Goal: Task Accomplishment & Management: Manage account settings

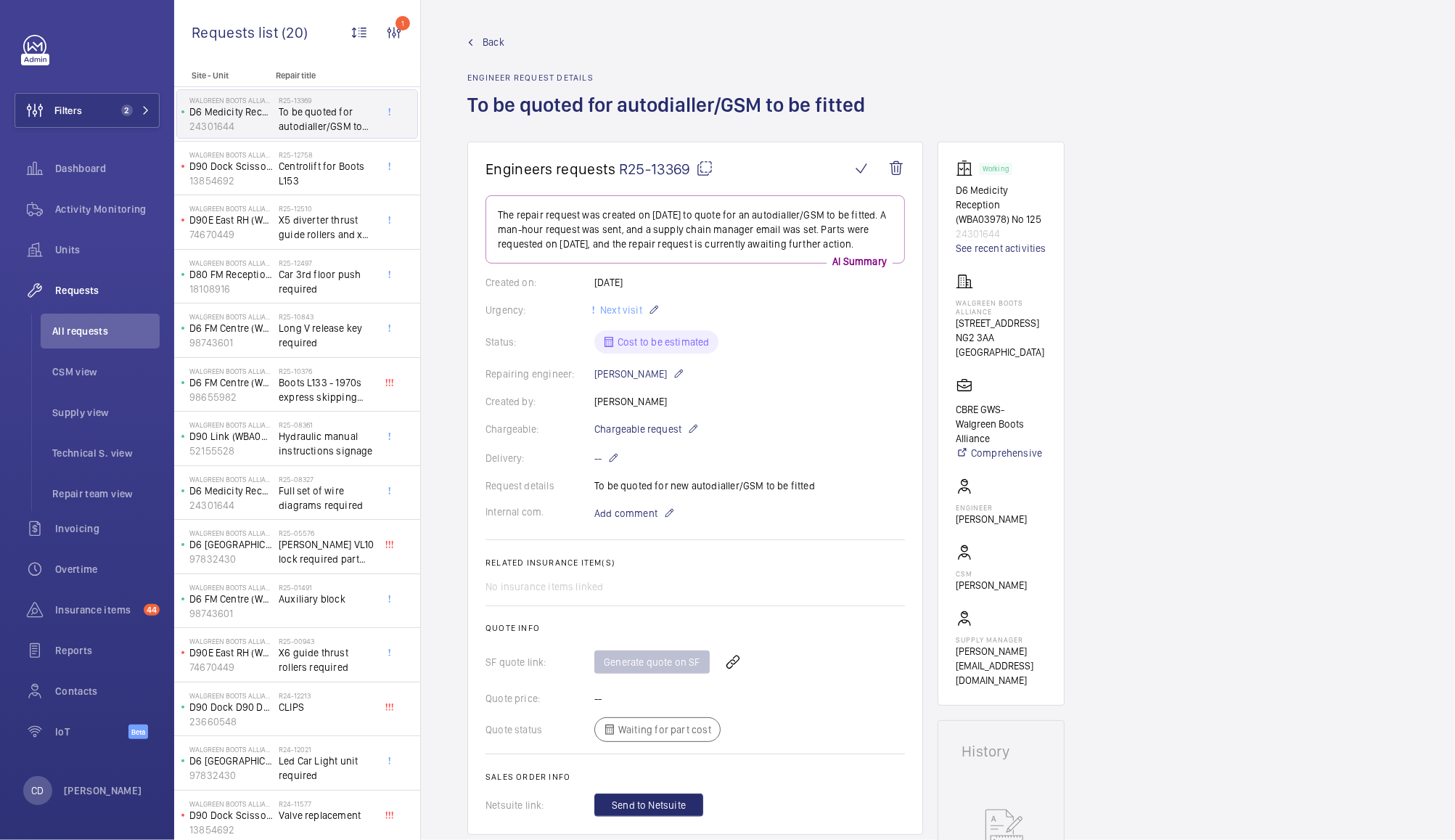
scroll to position [662, 0]
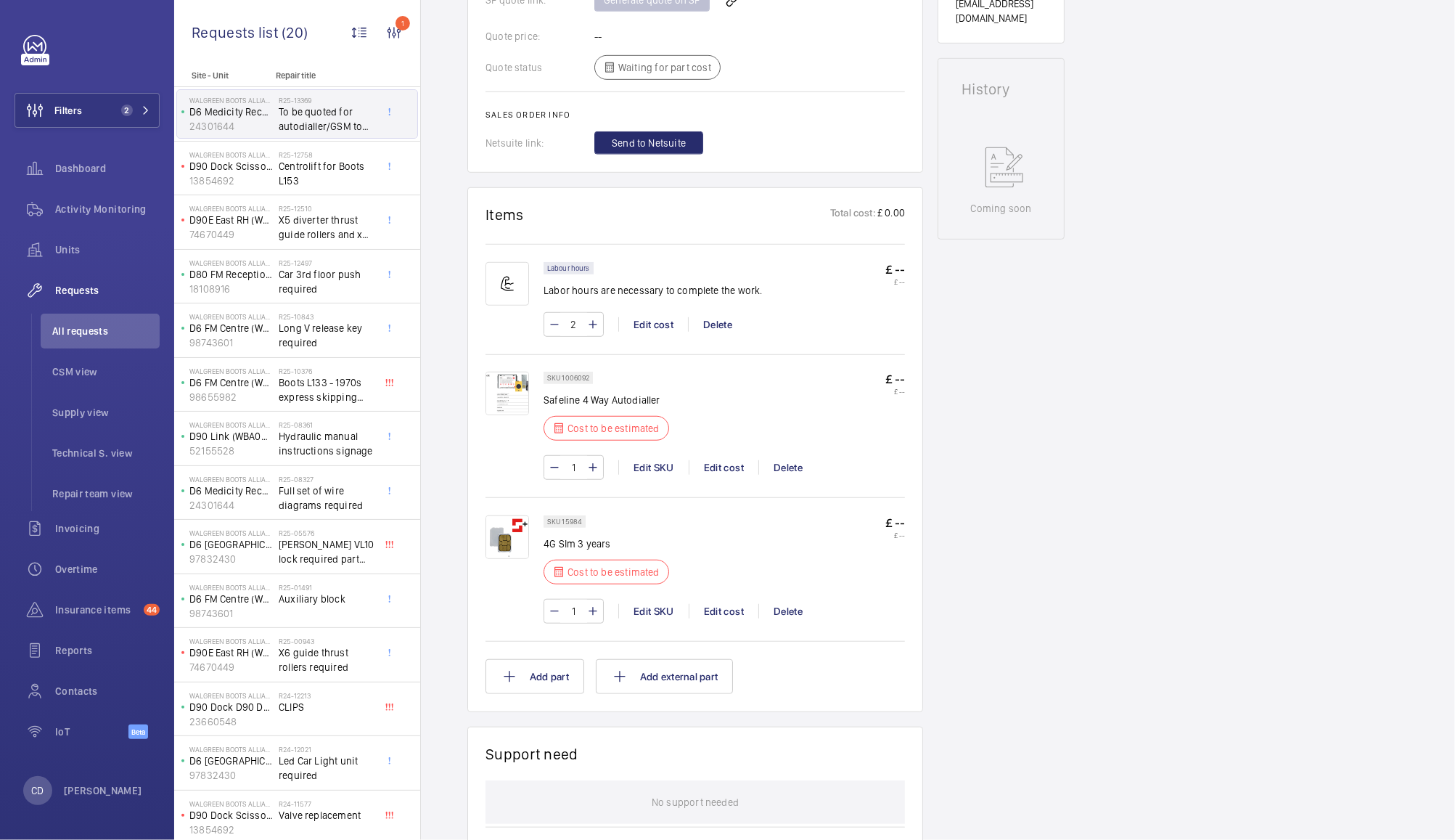
click at [505, 402] on img at bounding box center [507, 393] width 44 height 44
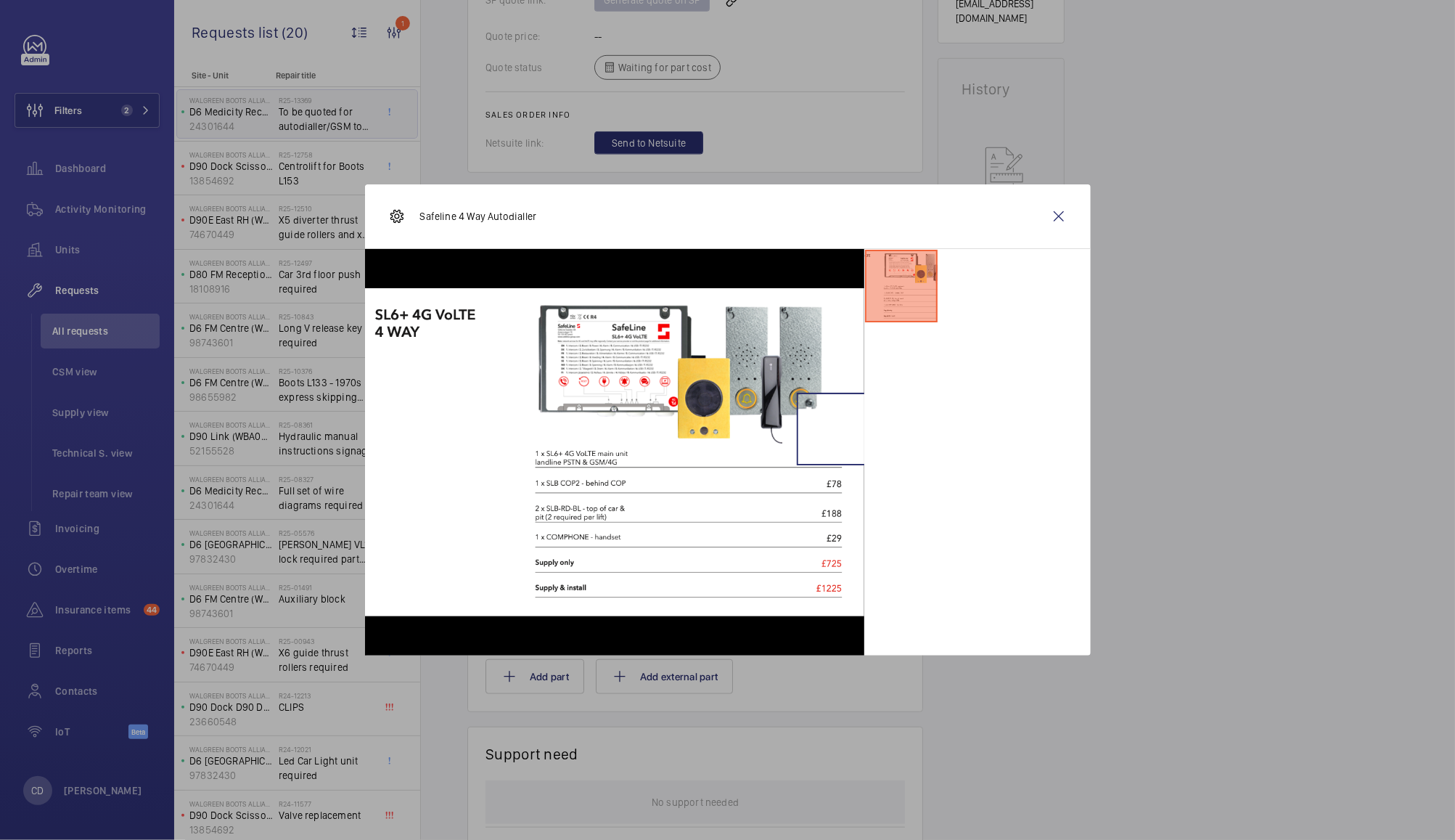
click at [1057, 217] on wm-front-icon-button at bounding box center [1059, 216] width 35 height 35
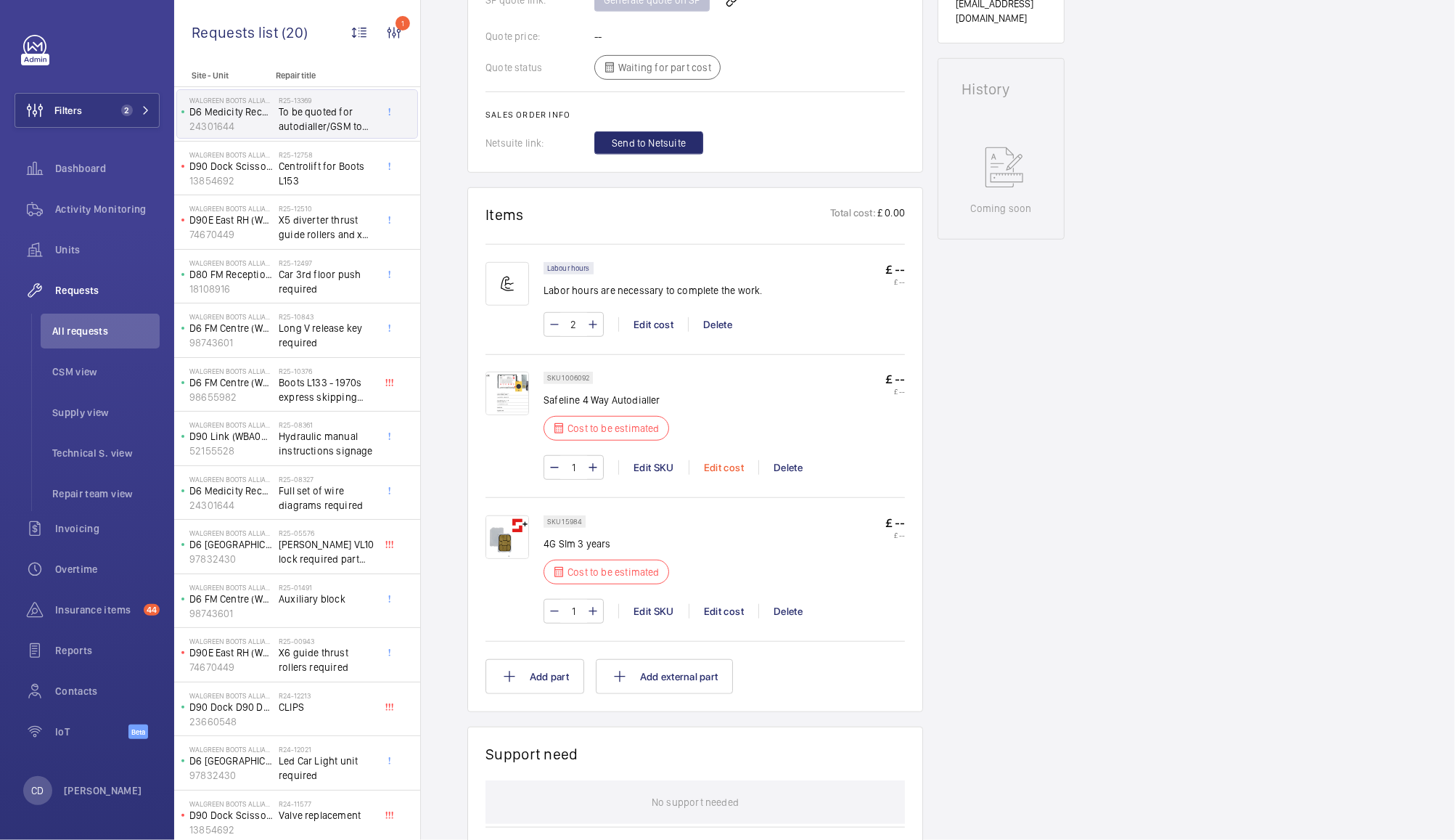
click at [723, 475] on div "Edit cost" at bounding box center [723, 467] width 70 height 15
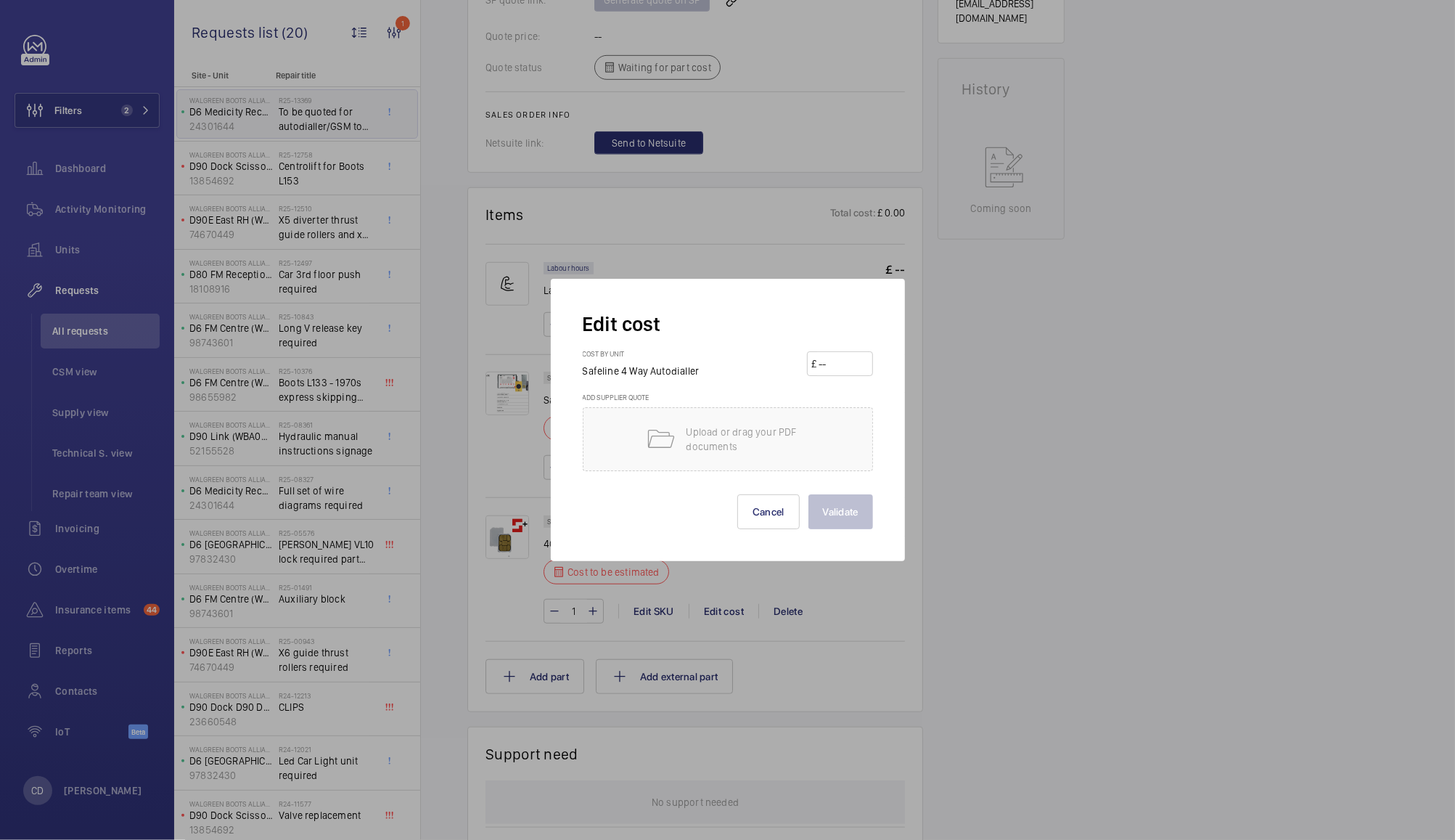
click at [848, 365] on input "number" at bounding box center [842, 363] width 51 height 23
type input "725"
click at [850, 504] on button "Validate" at bounding box center [841, 511] width 64 height 35
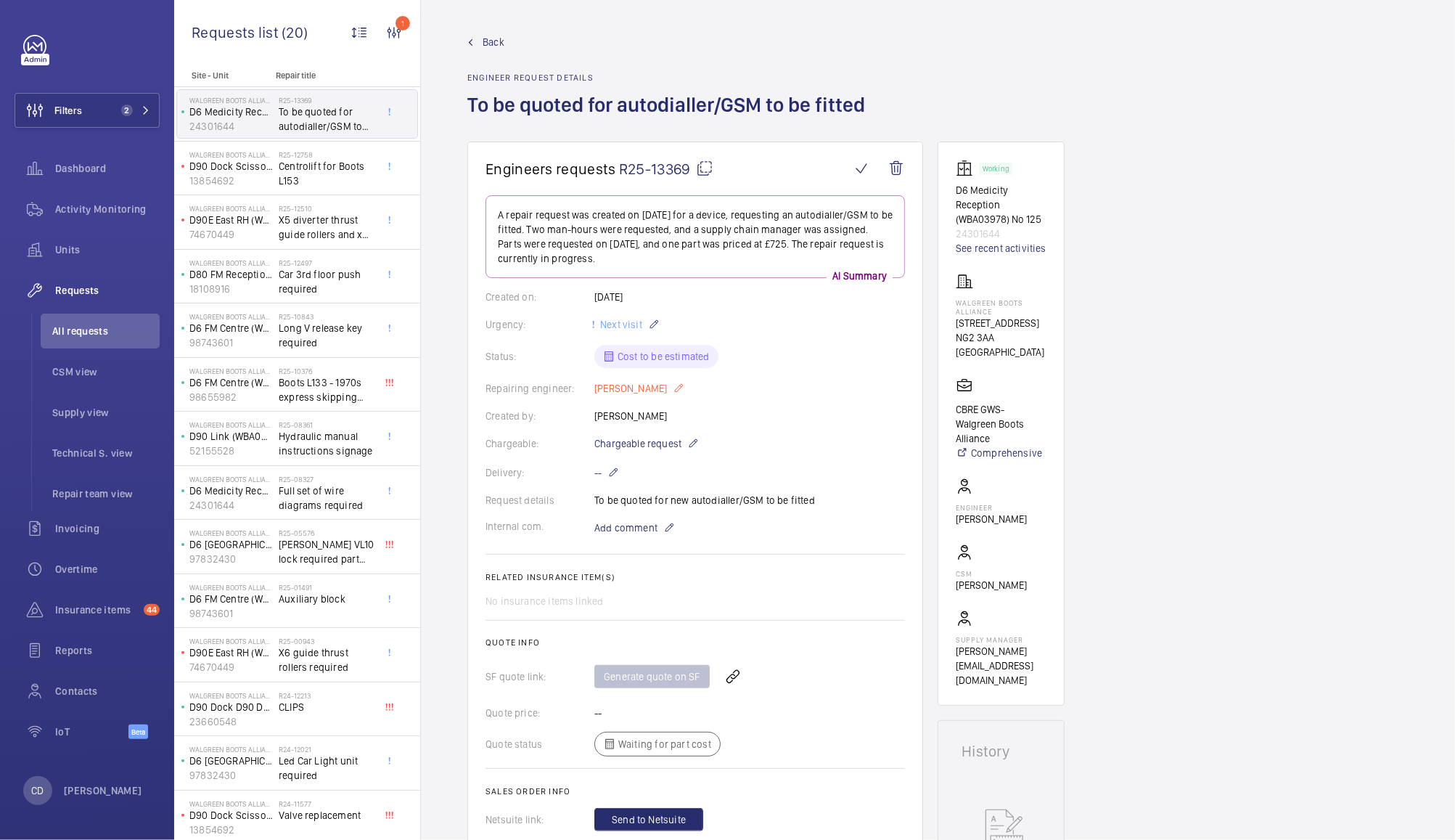
click at [680, 388] on mat-icon at bounding box center [678, 388] width 12 height 18
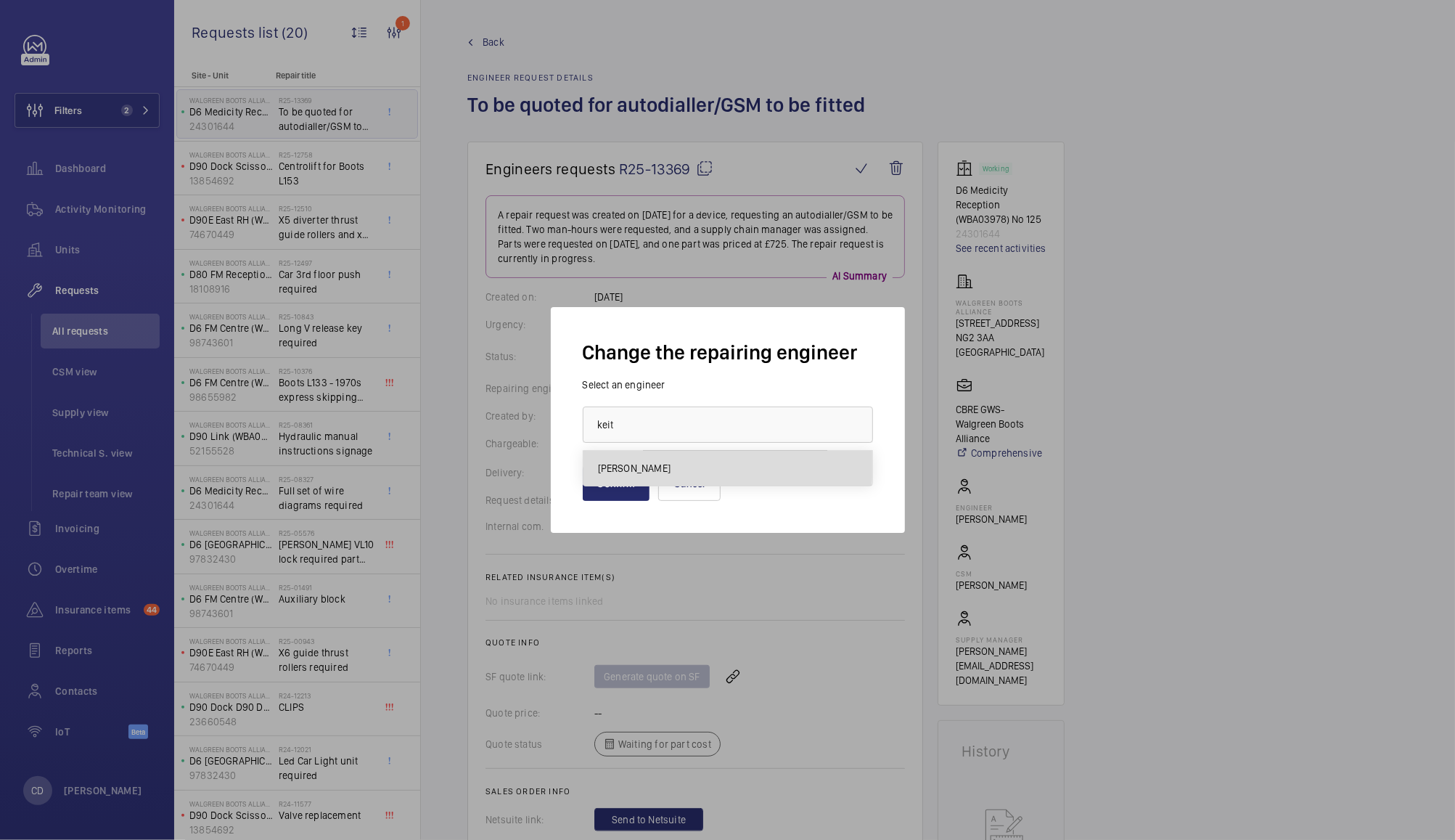
click at [666, 463] on mat-option "[PERSON_NAME]" at bounding box center [728, 468] width 289 height 35
type input "[PERSON_NAME]"
click at [623, 483] on button "Confirm" at bounding box center [617, 483] width 68 height 35
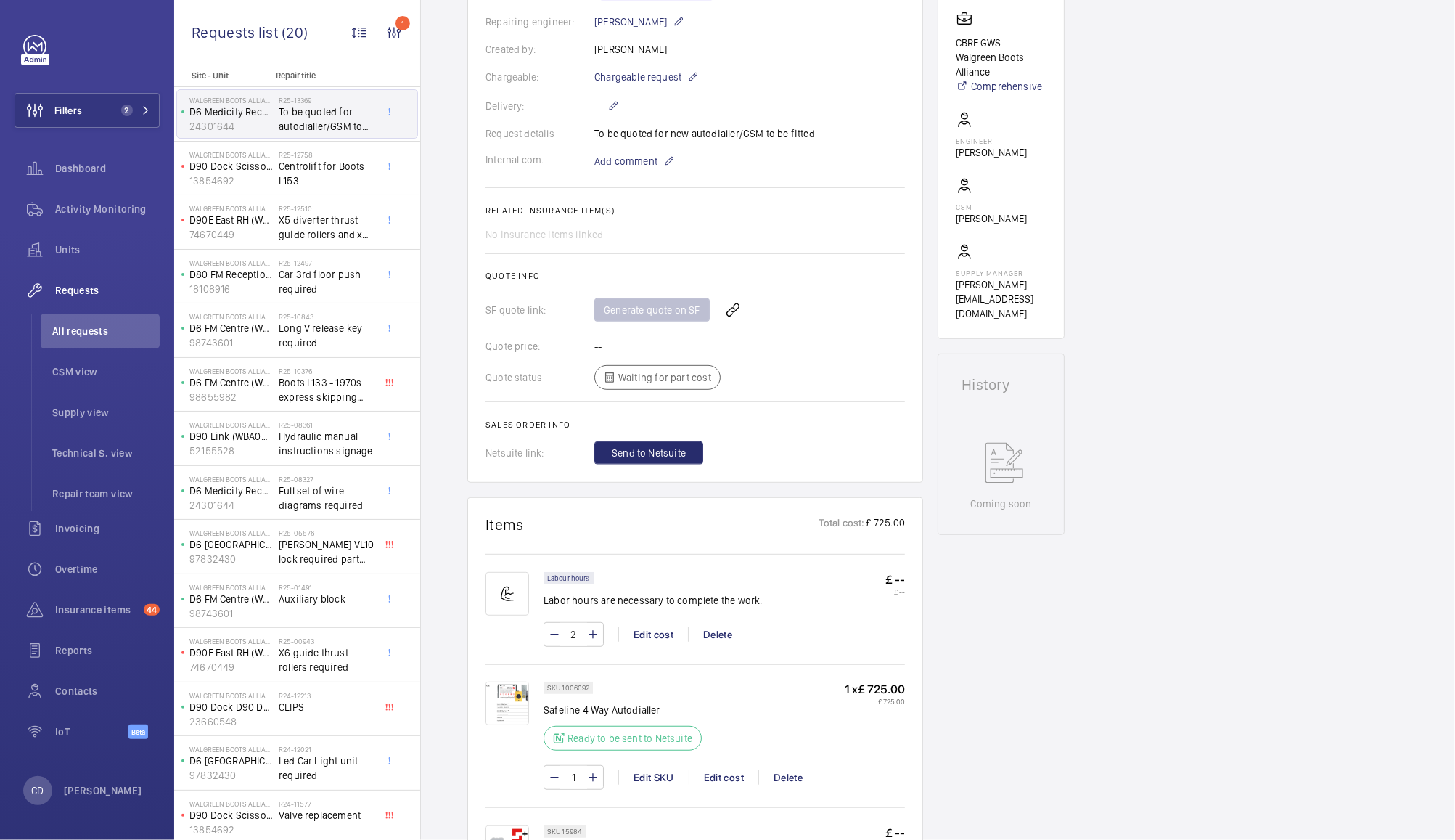
scroll to position [0, 0]
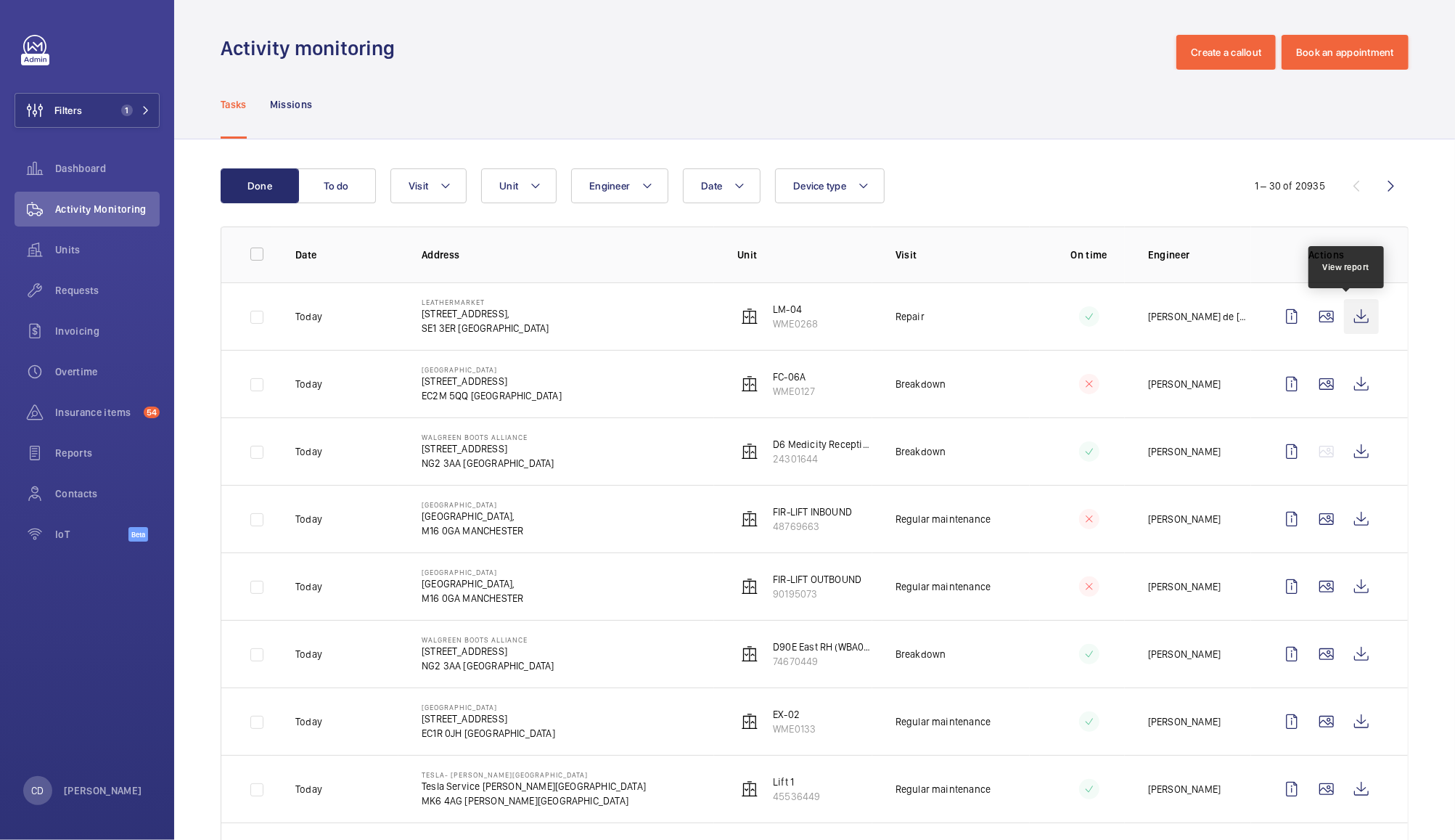
click at [1353, 322] on wm-front-icon-button at bounding box center [1361, 316] width 35 height 35
click at [1344, 458] on wm-front-icon-button at bounding box center [1361, 451] width 35 height 35
click at [83, 283] on span "Requests" at bounding box center [107, 290] width 104 height 15
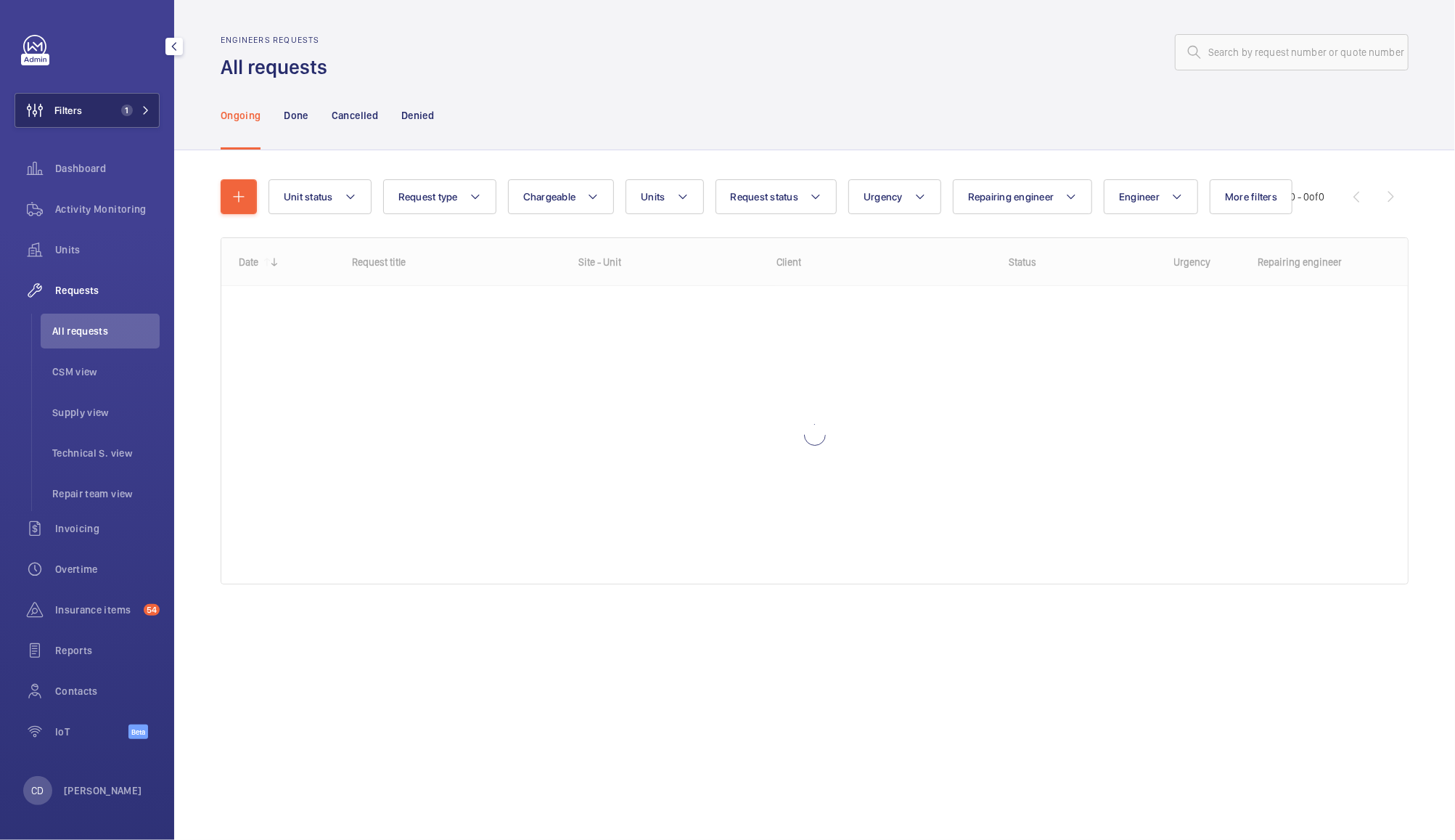
click at [109, 117] on button "Filters 1" at bounding box center [87, 110] width 145 height 35
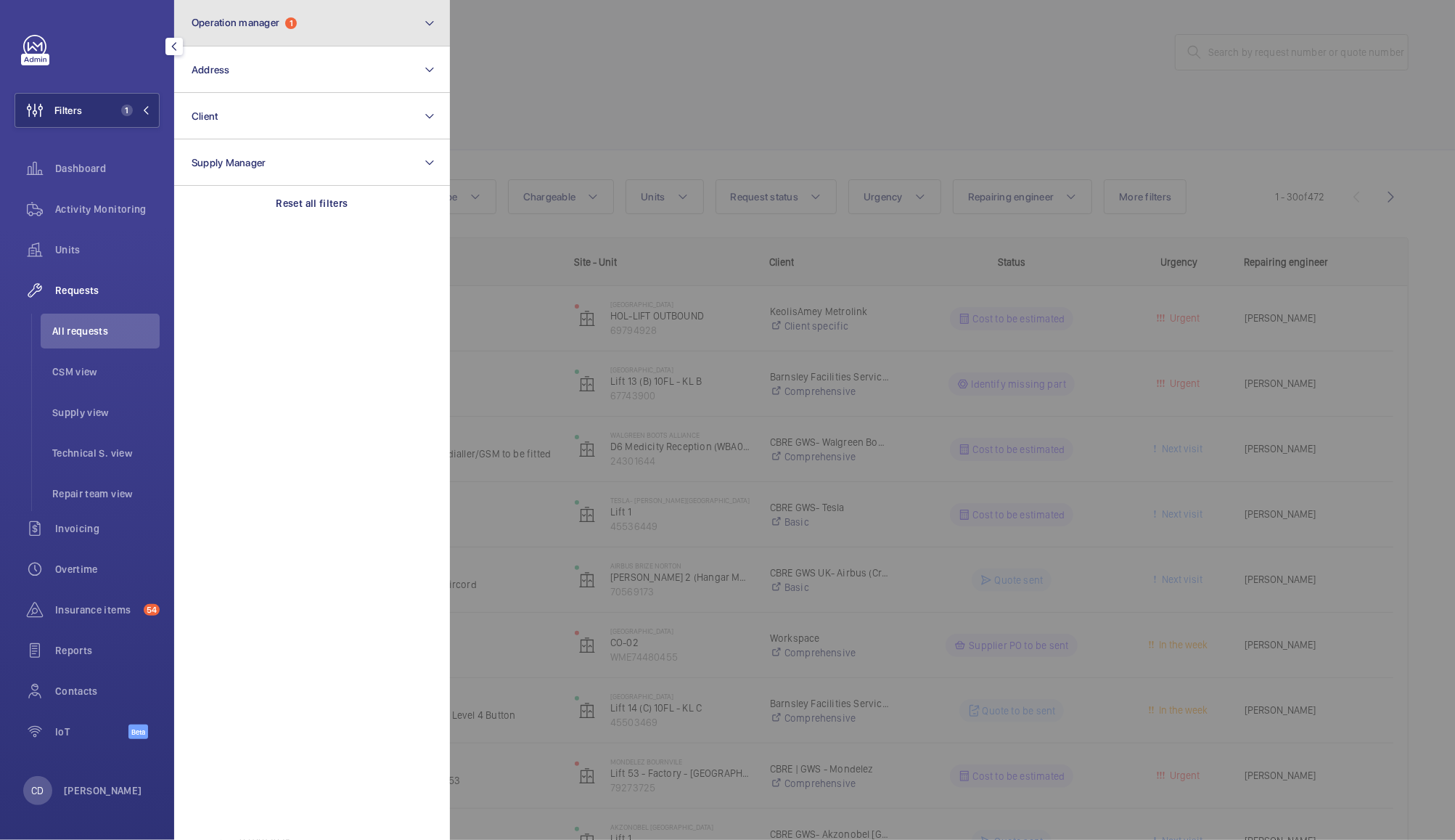
click at [246, 12] on button "Operation manager 1" at bounding box center [312, 23] width 276 height 47
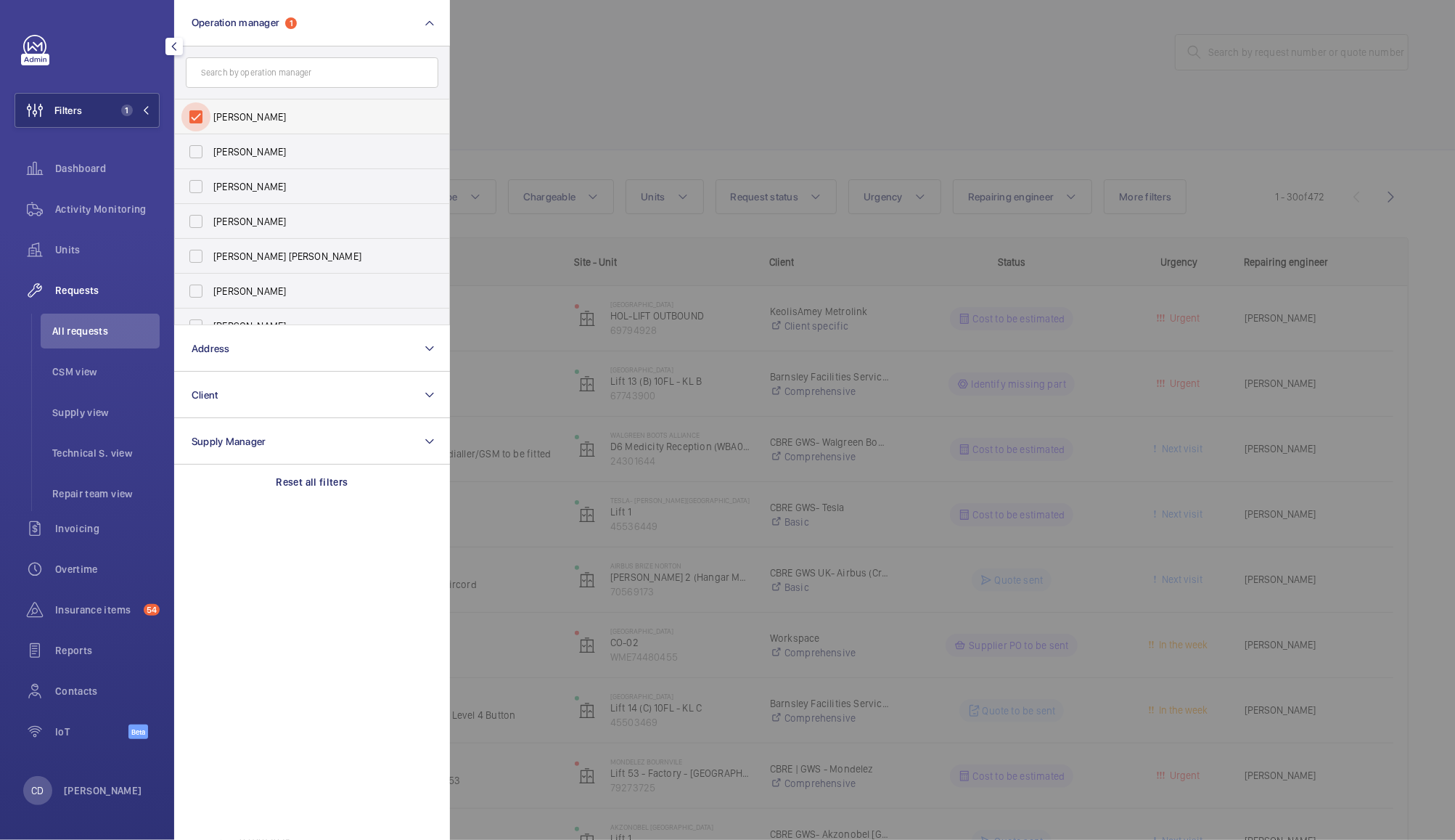
click at [195, 121] on input "[PERSON_NAME]" at bounding box center [196, 117] width 29 height 29
checkbox input "false"
click at [576, 96] on div at bounding box center [1177, 420] width 1455 height 840
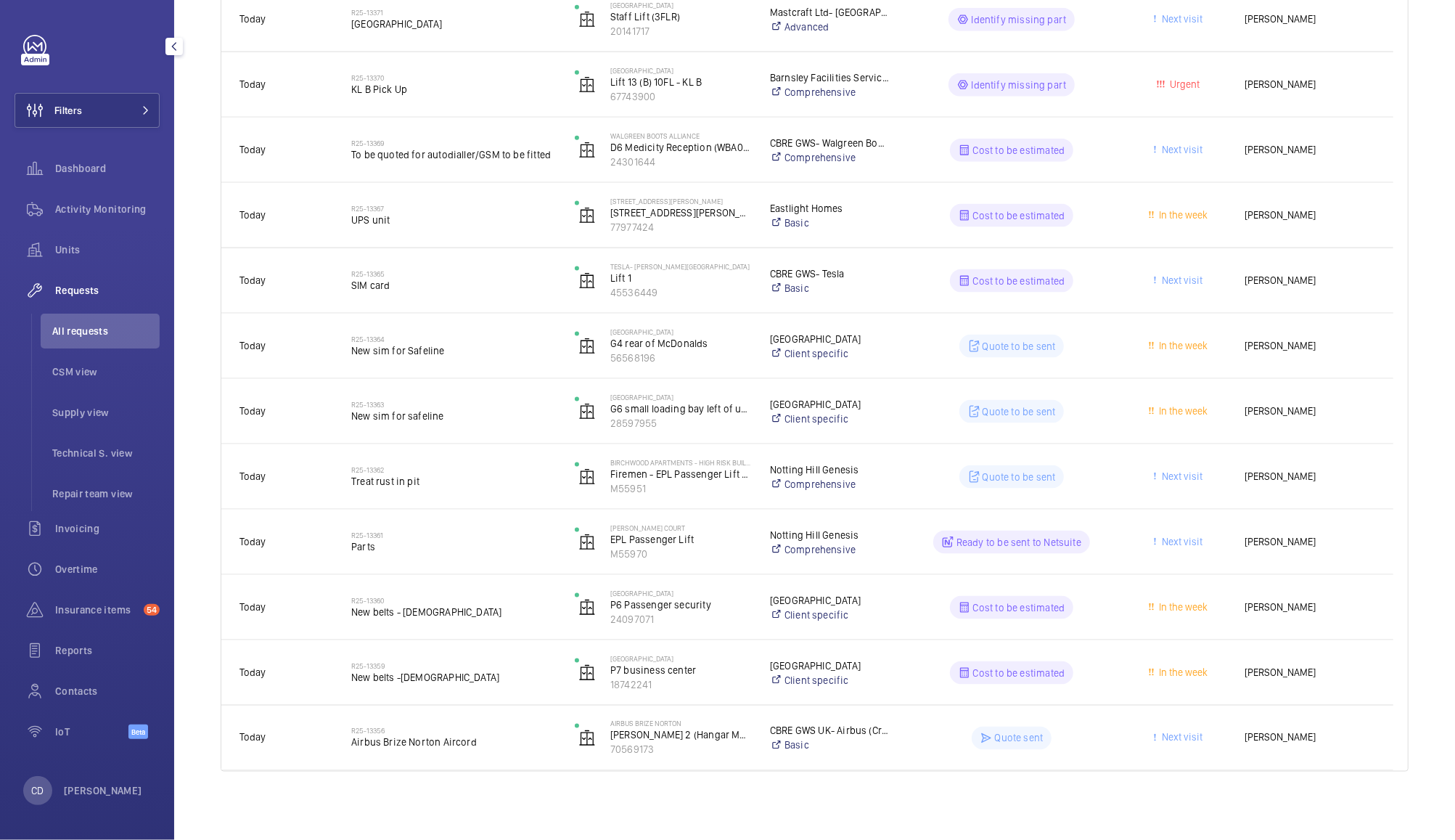
scroll to position [1476, 0]
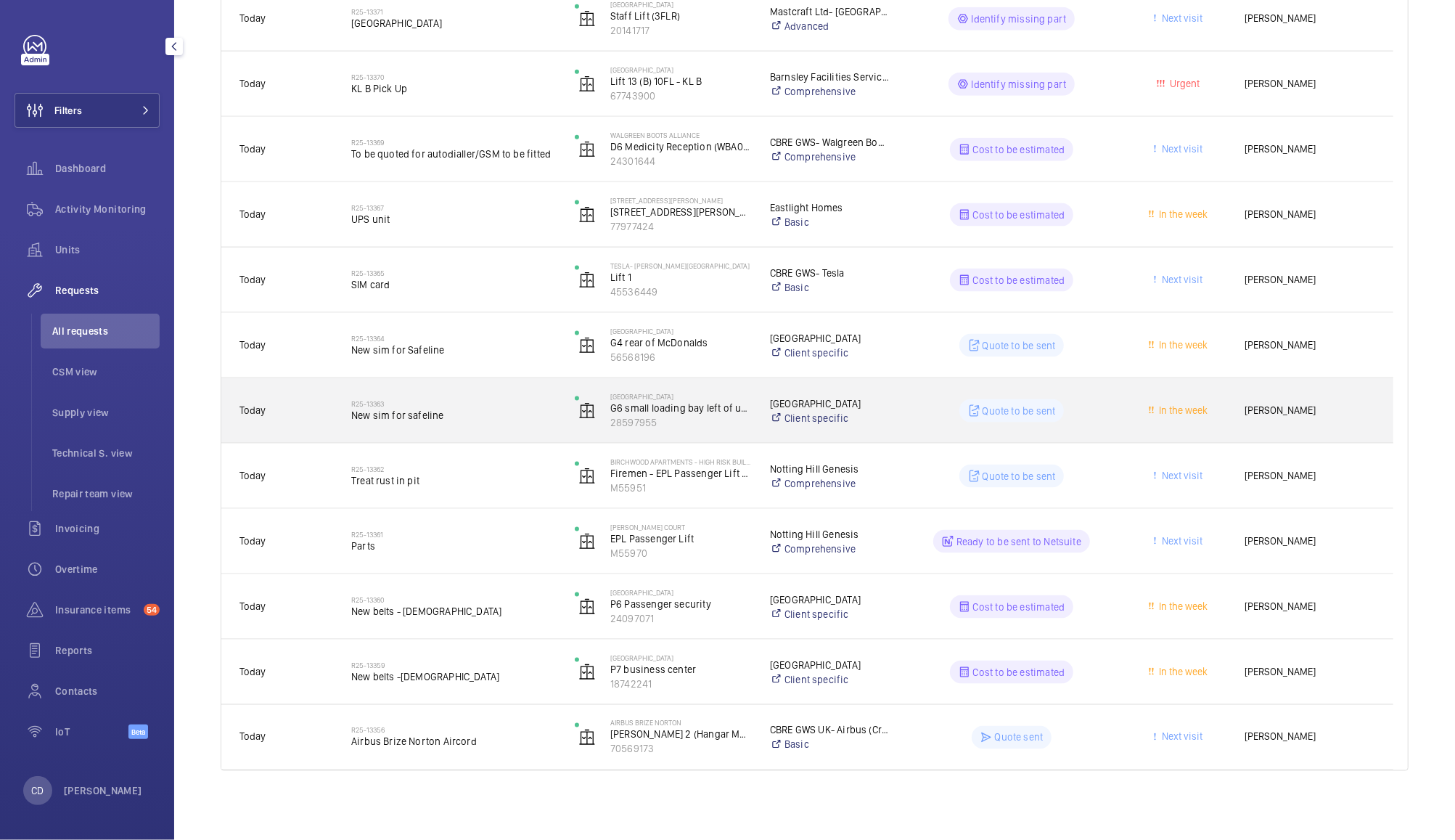
click at [446, 395] on div "R25-13363 New sim for safeline" at bounding box center [454, 411] width 205 height 42
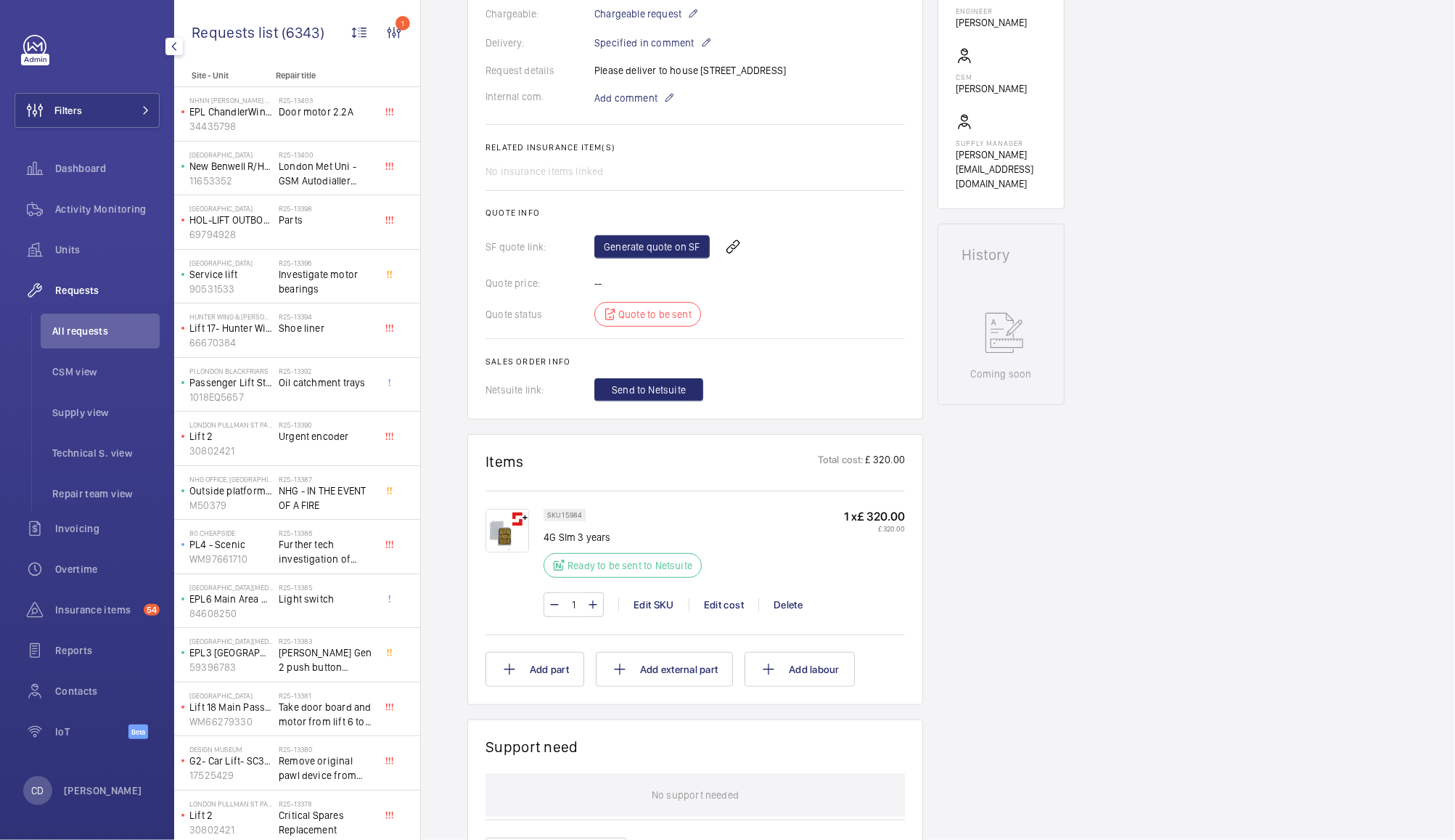
scroll to position [433, 0]
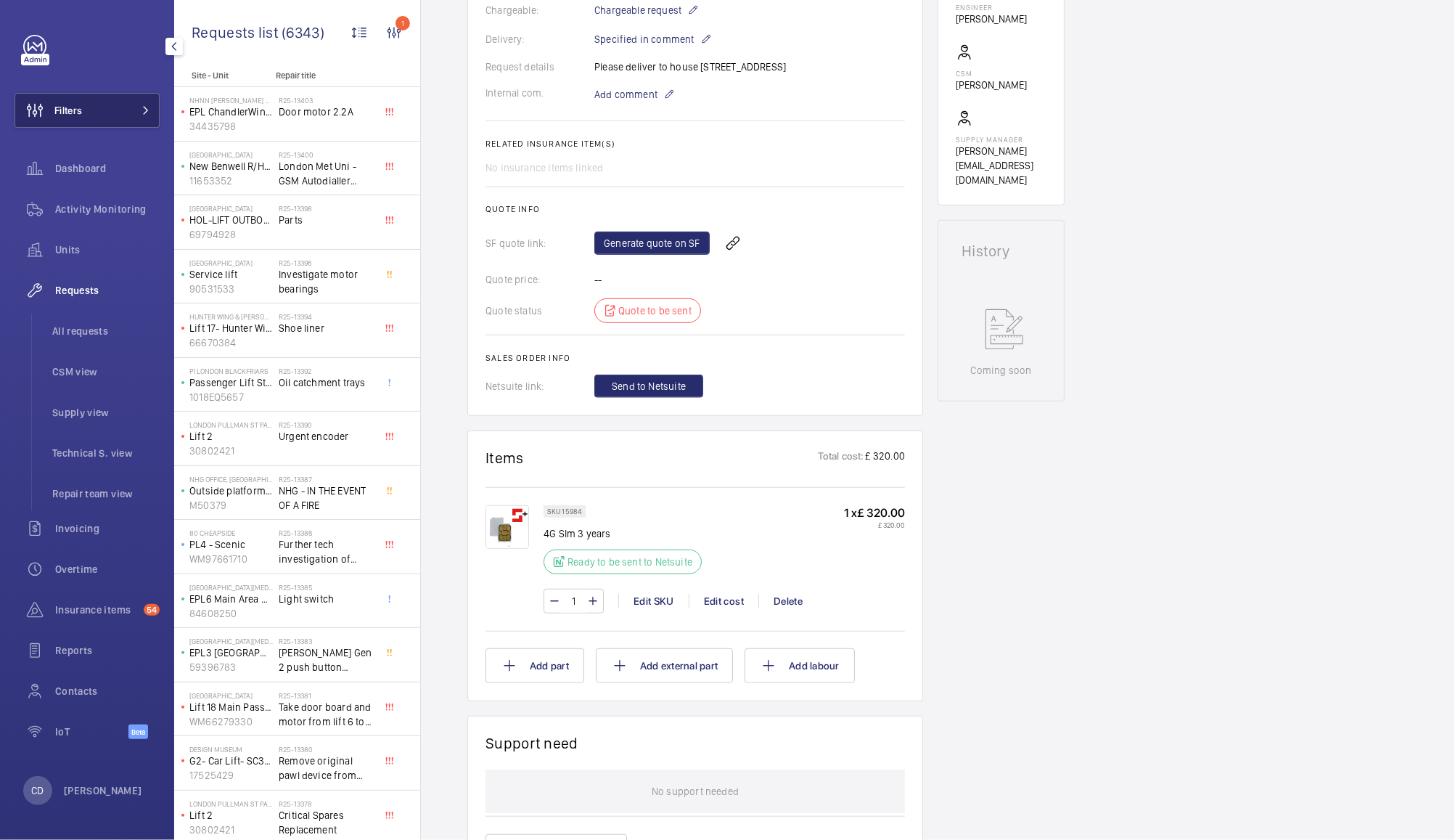
click at [123, 122] on button "Filters" at bounding box center [87, 110] width 145 height 35
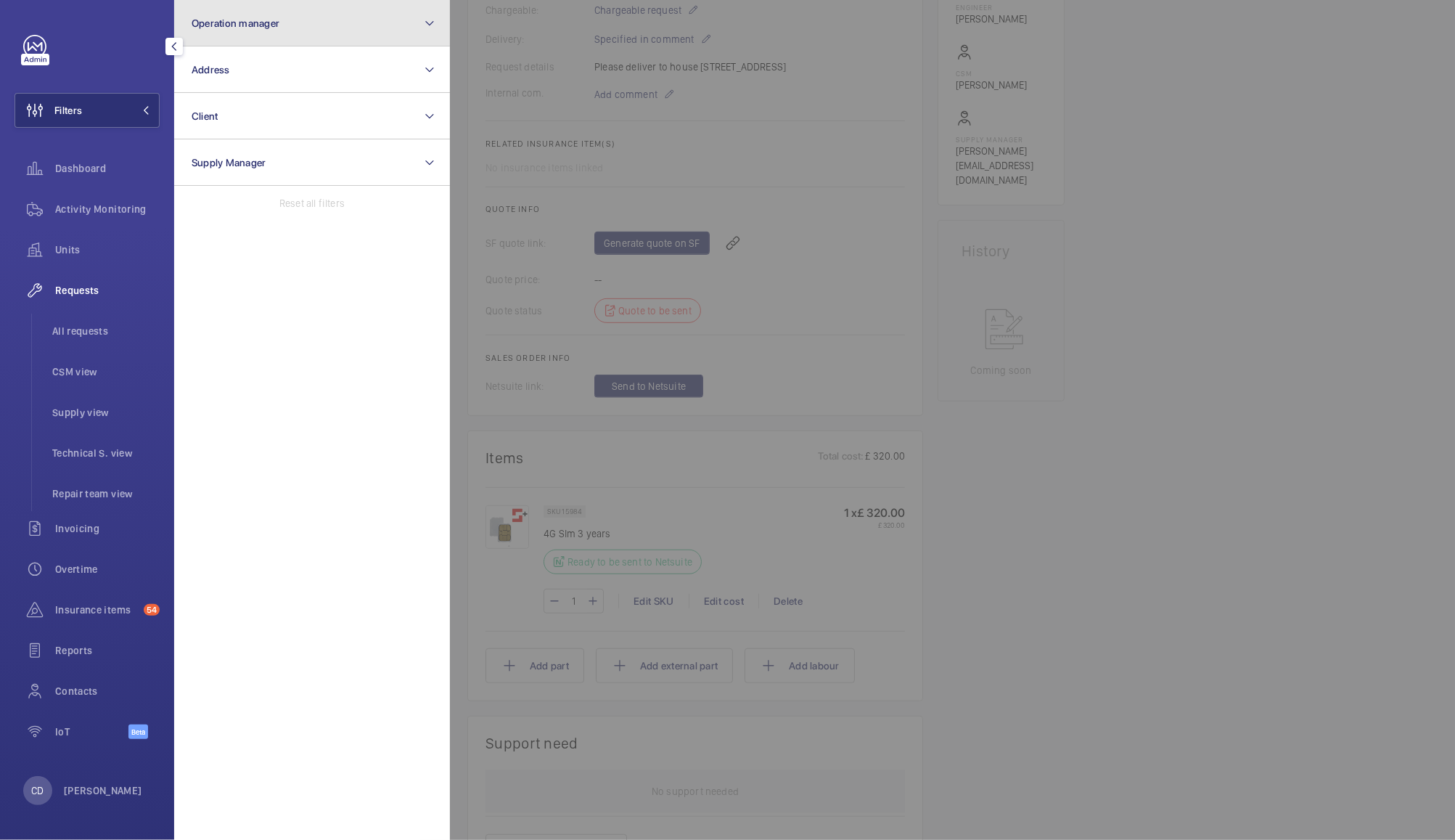
click at [291, 16] on button "Operation manager" at bounding box center [312, 23] width 276 height 47
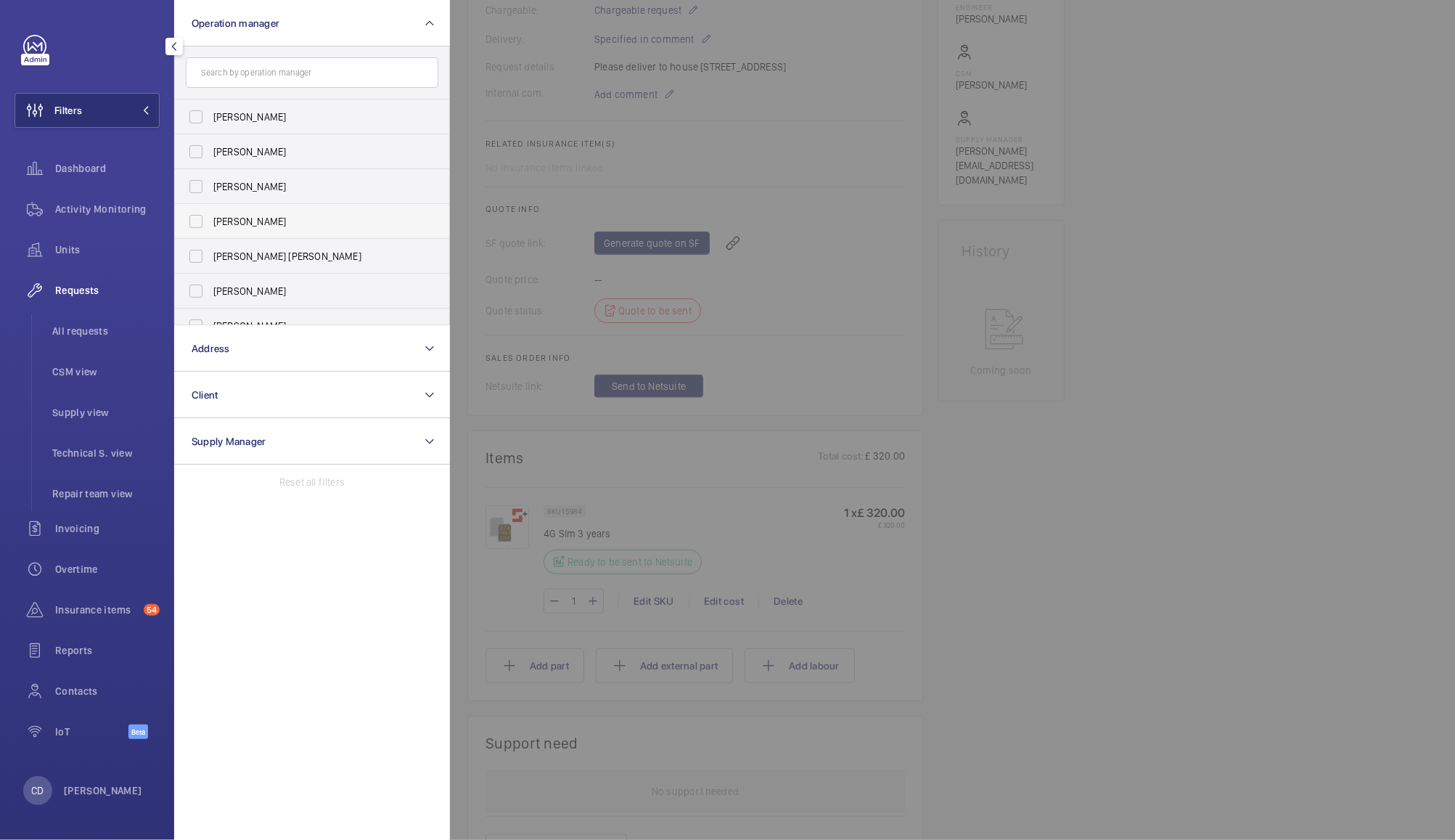
click at [232, 212] on label "[PERSON_NAME]" at bounding box center [301, 221] width 253 height 35
click at [210, 212] on input "[PERSON_NAME]" at bounding box center [196, 221] width 29 height 29
checkbox input "true"
click at [1239, 373] on div at bounding box center [1177, 420] width 1455 height 840
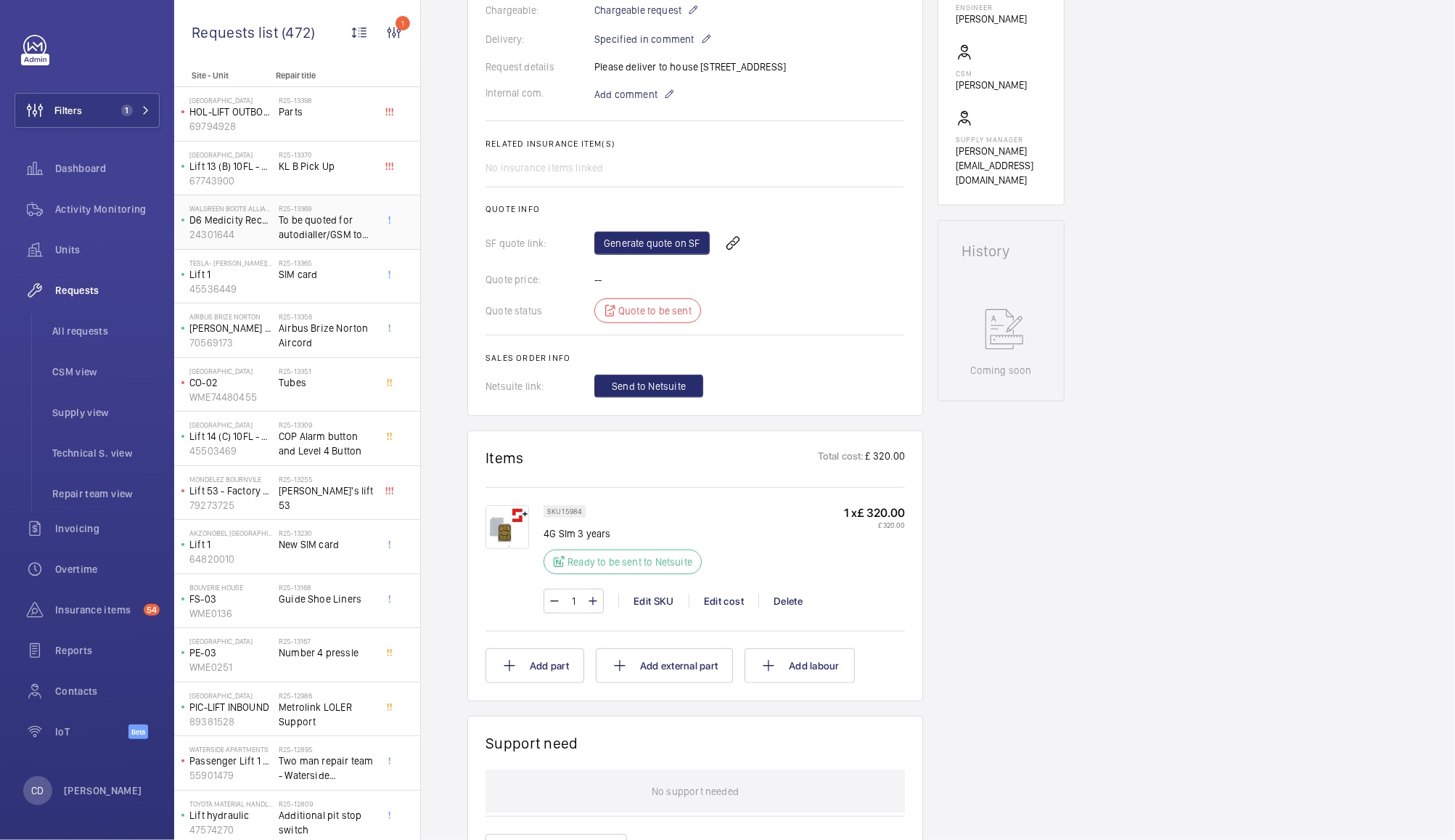
click at [331, 220] on span "To be quoted for autodialler/GSM to be fitted" at bounding box center [326, 227] width 96 height 29
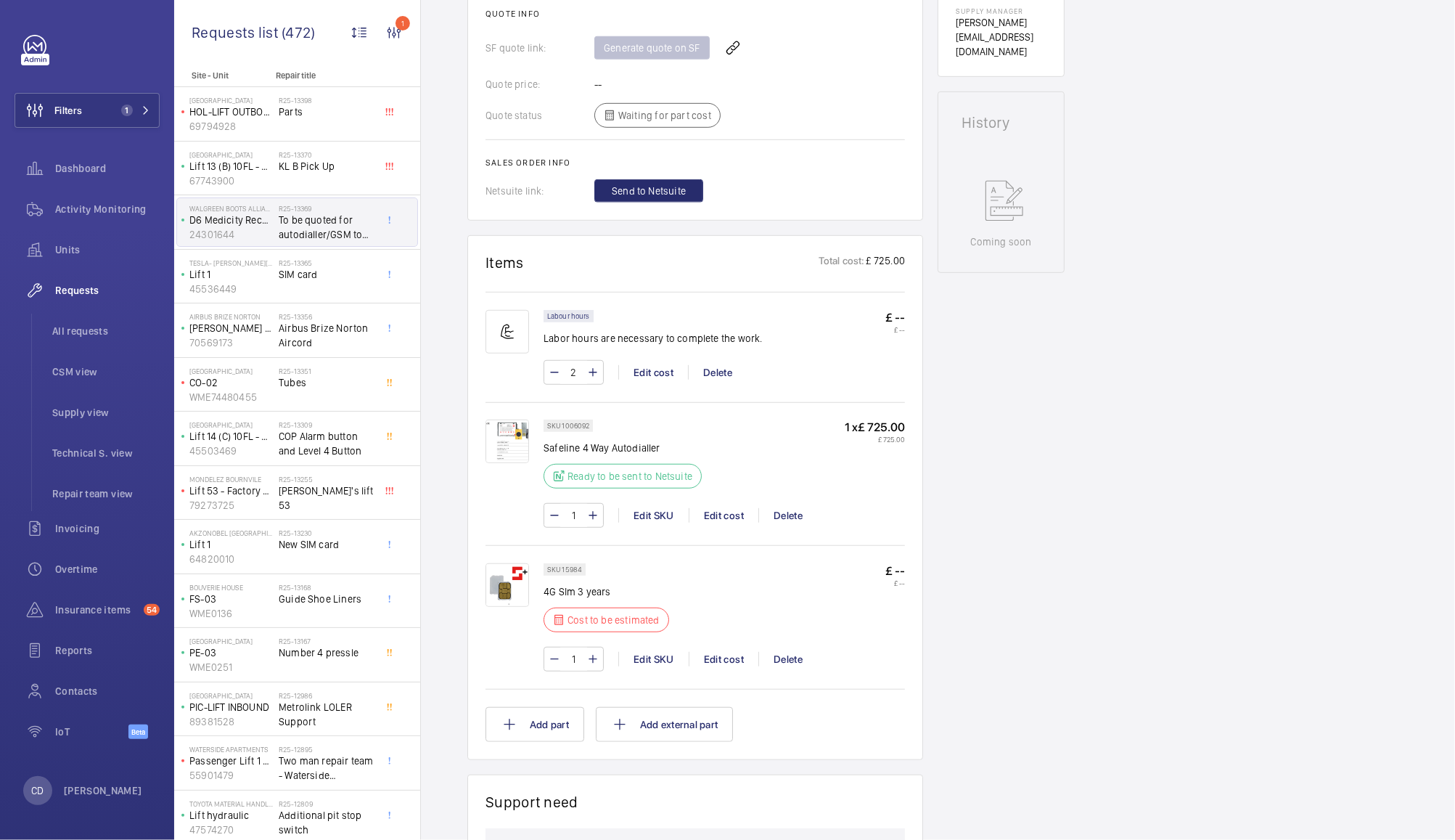
scroll to position [662, 0]
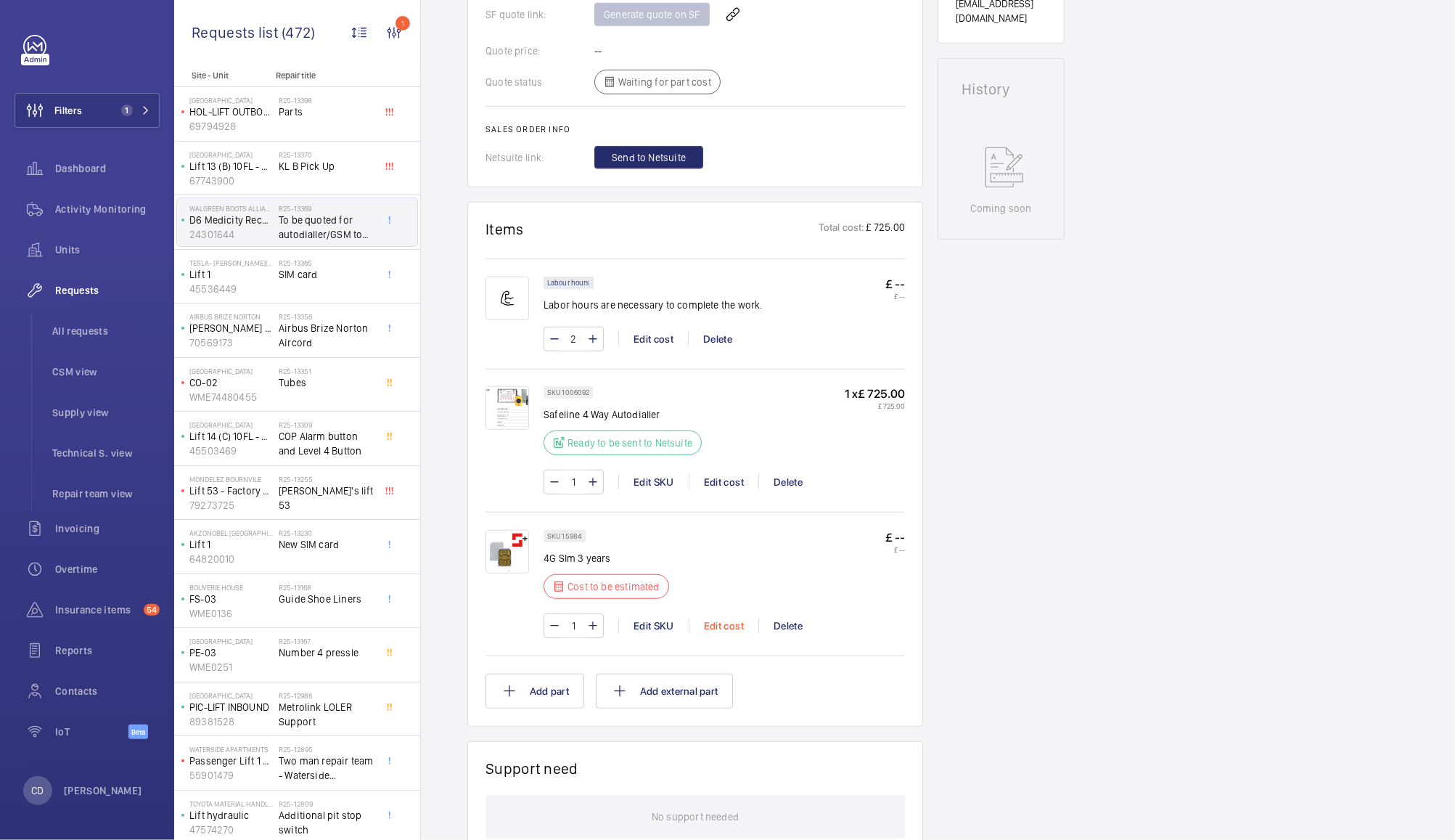
click at [719, 618] on div "Edit cost" at bounding box center [723, 625] width 70 height 15
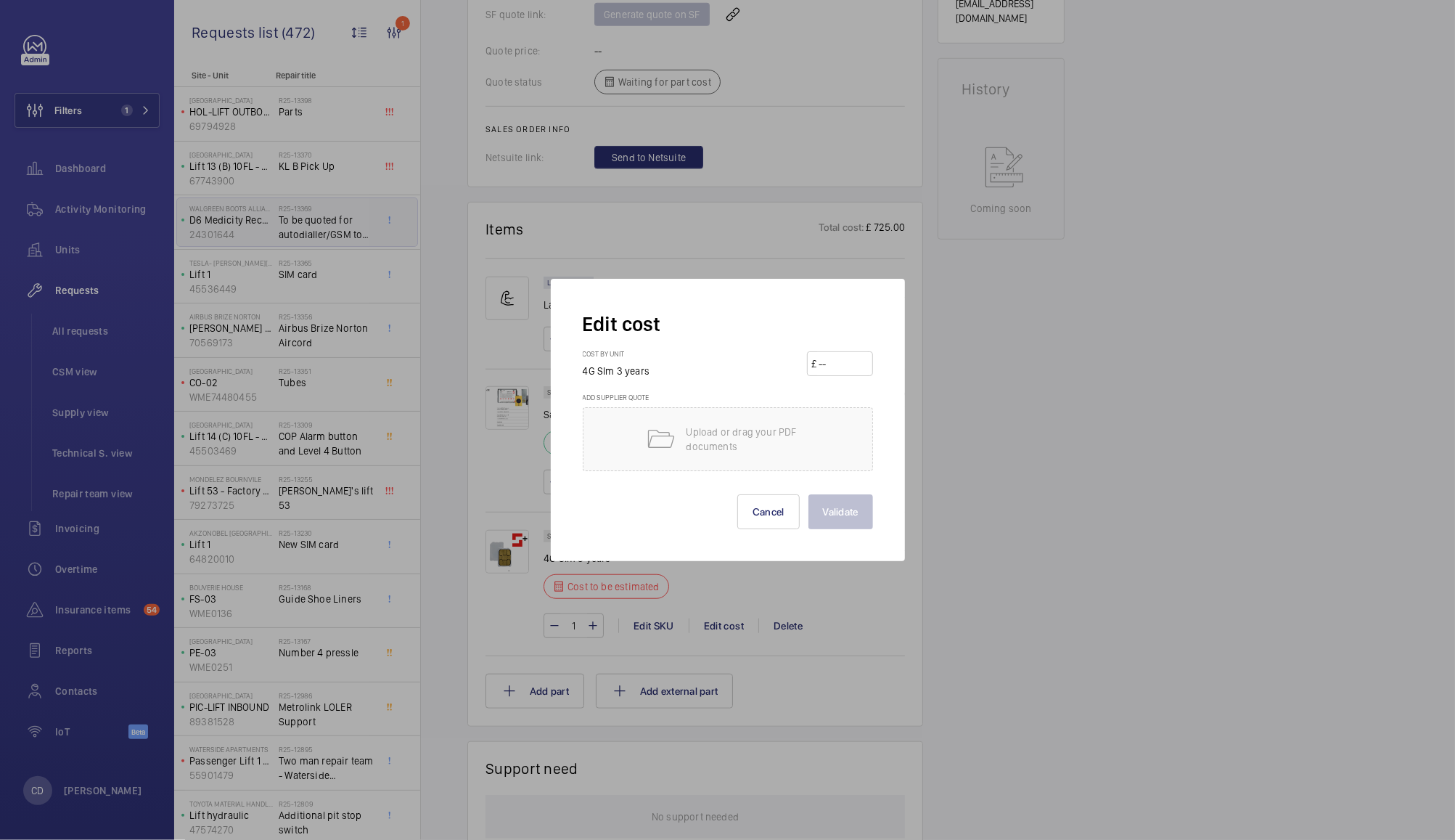
click at [853, 356] on input "number" at bounding box center [842, 363] width 51 height 23
type input "320"
click at [845, 508] on button "Validate" at bounding box center [841, 511] width 64 height 35
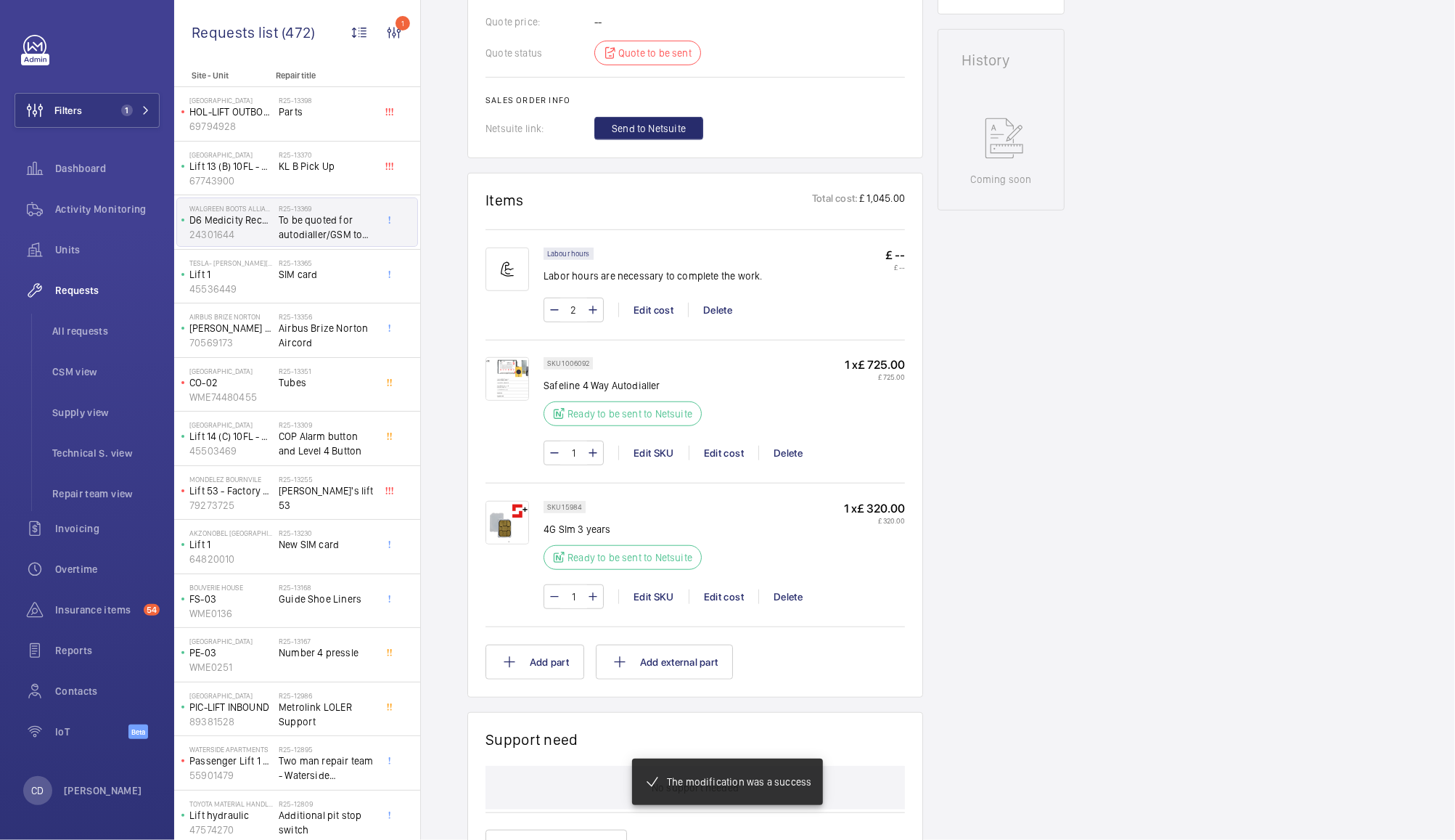
scroll to position [706, 0]
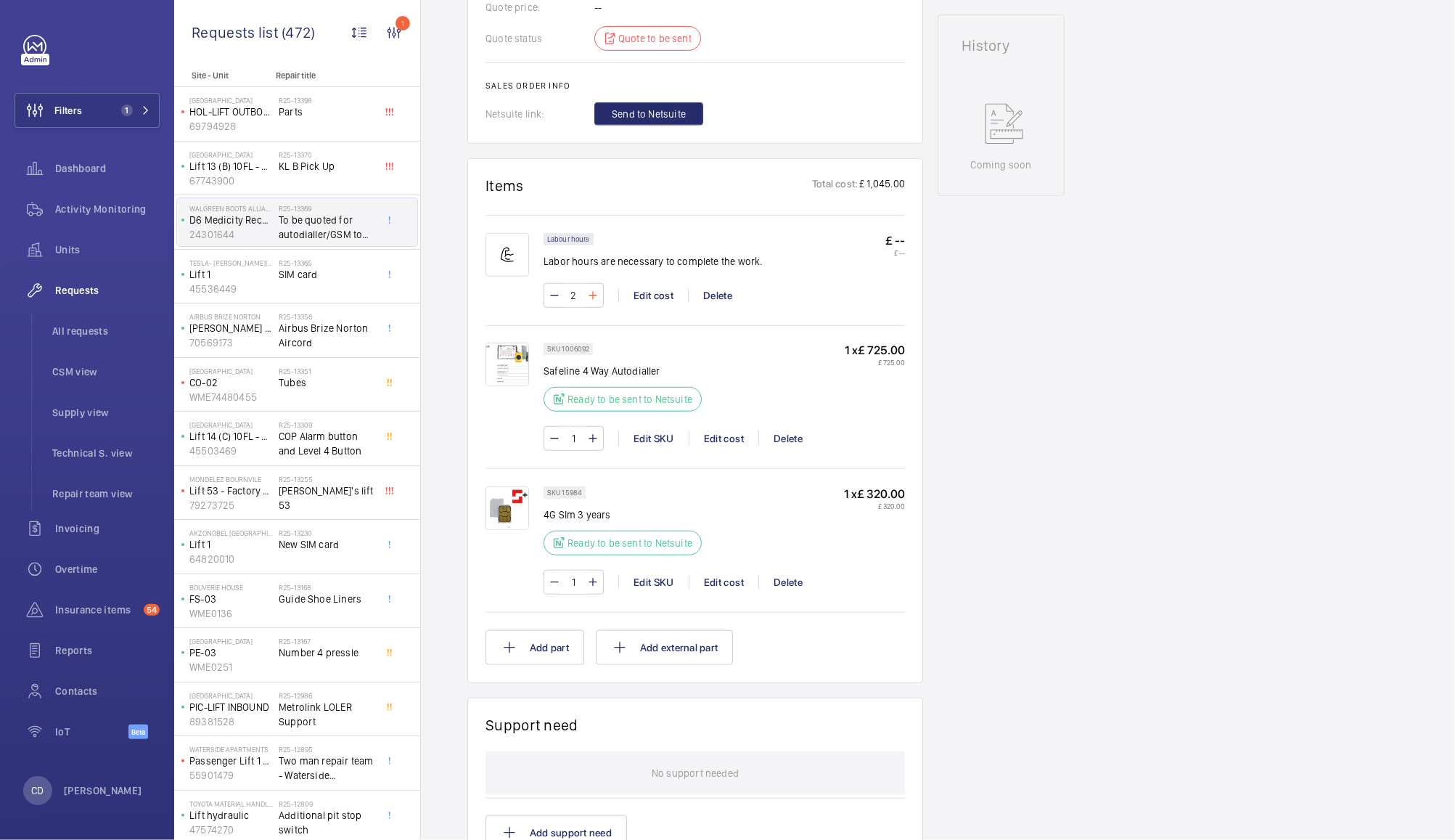
click at [593, 296] on mat-icon at bounding box center [593, 295] width 12 height 18
type input "4"
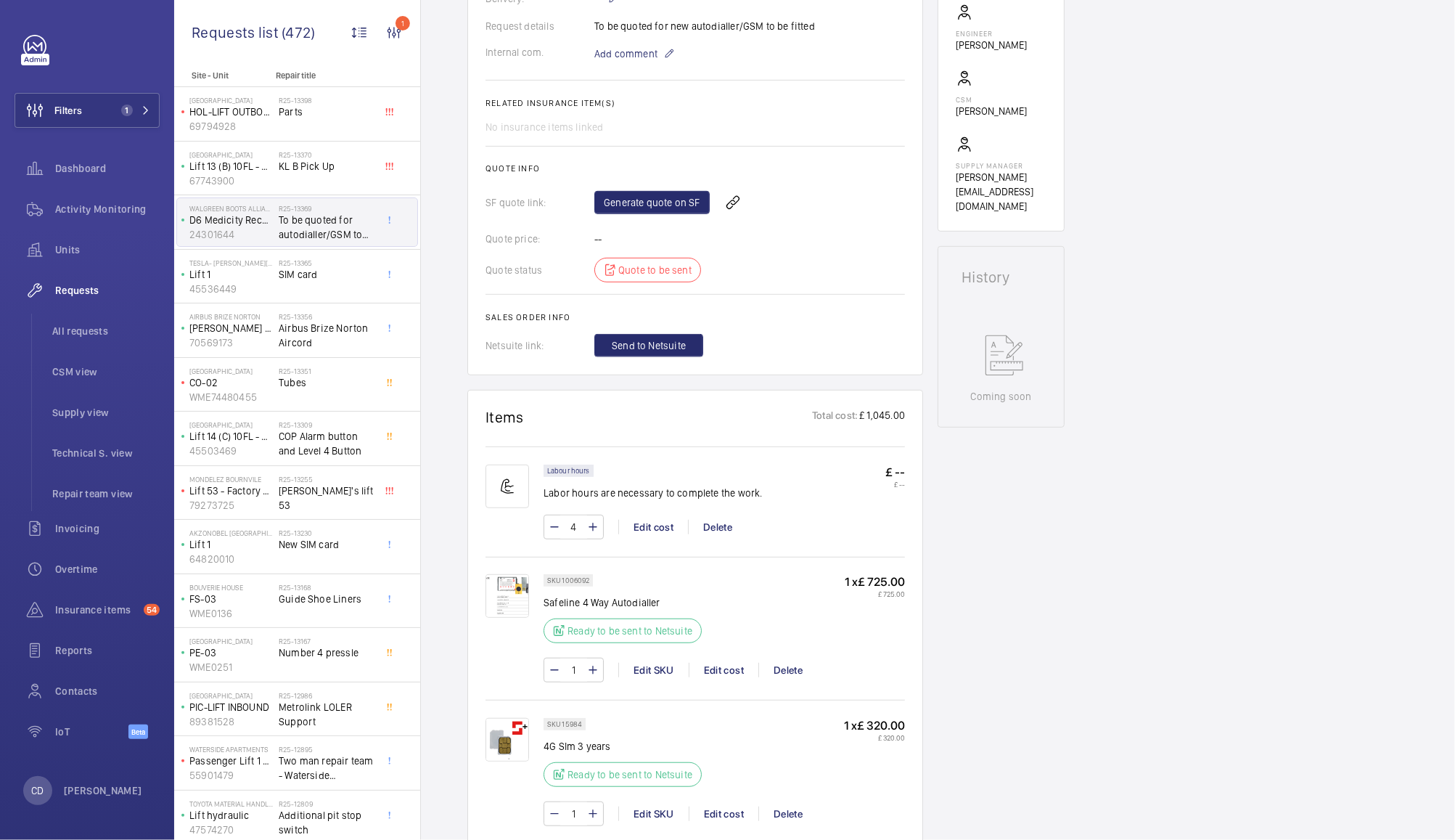
scroll to position [471, 0]
click at [666, 203] on link "Generate quote on SF" at bounding box center [652, 204] width 115 height 23
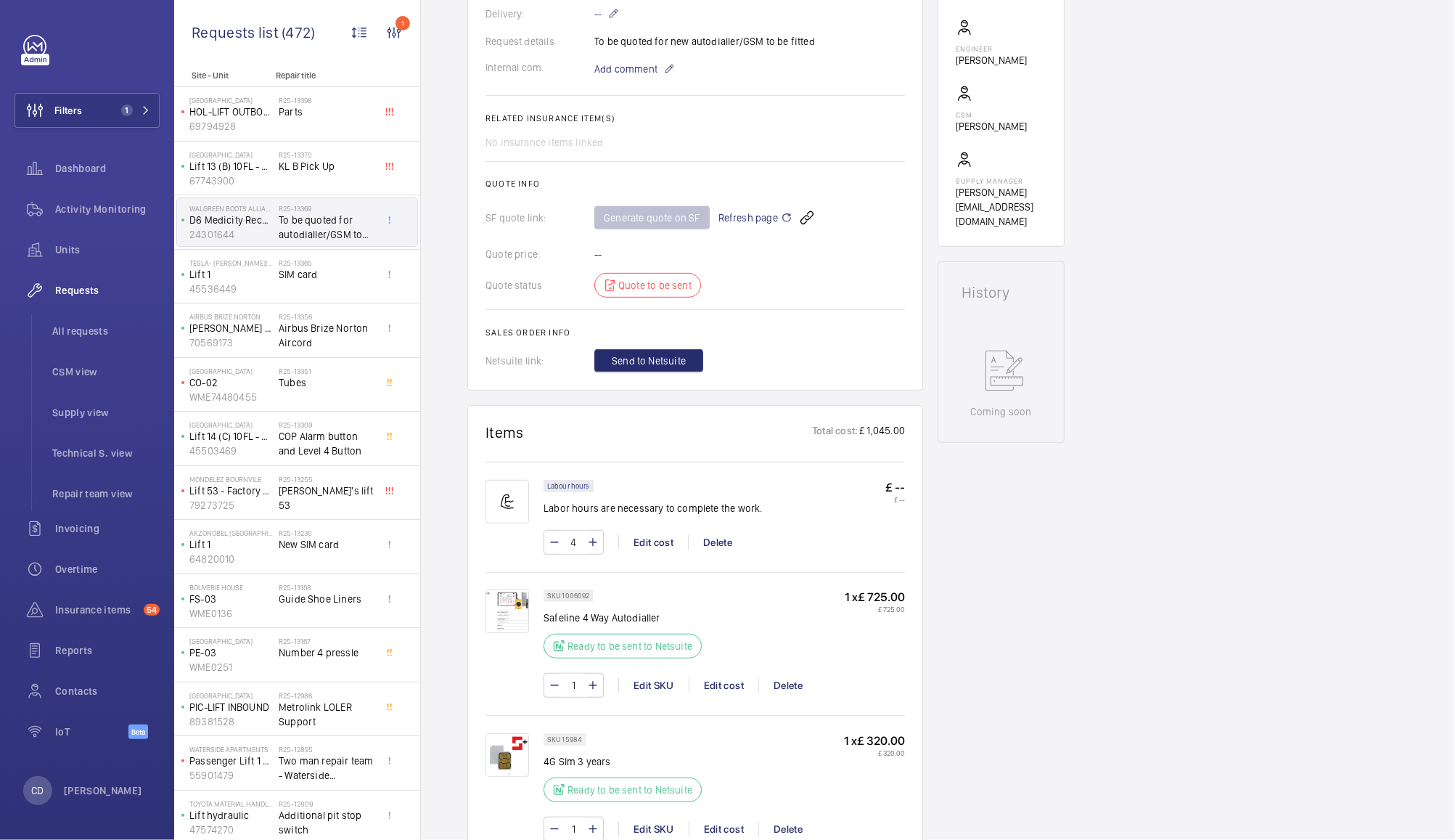
scroll to position [452, 0]
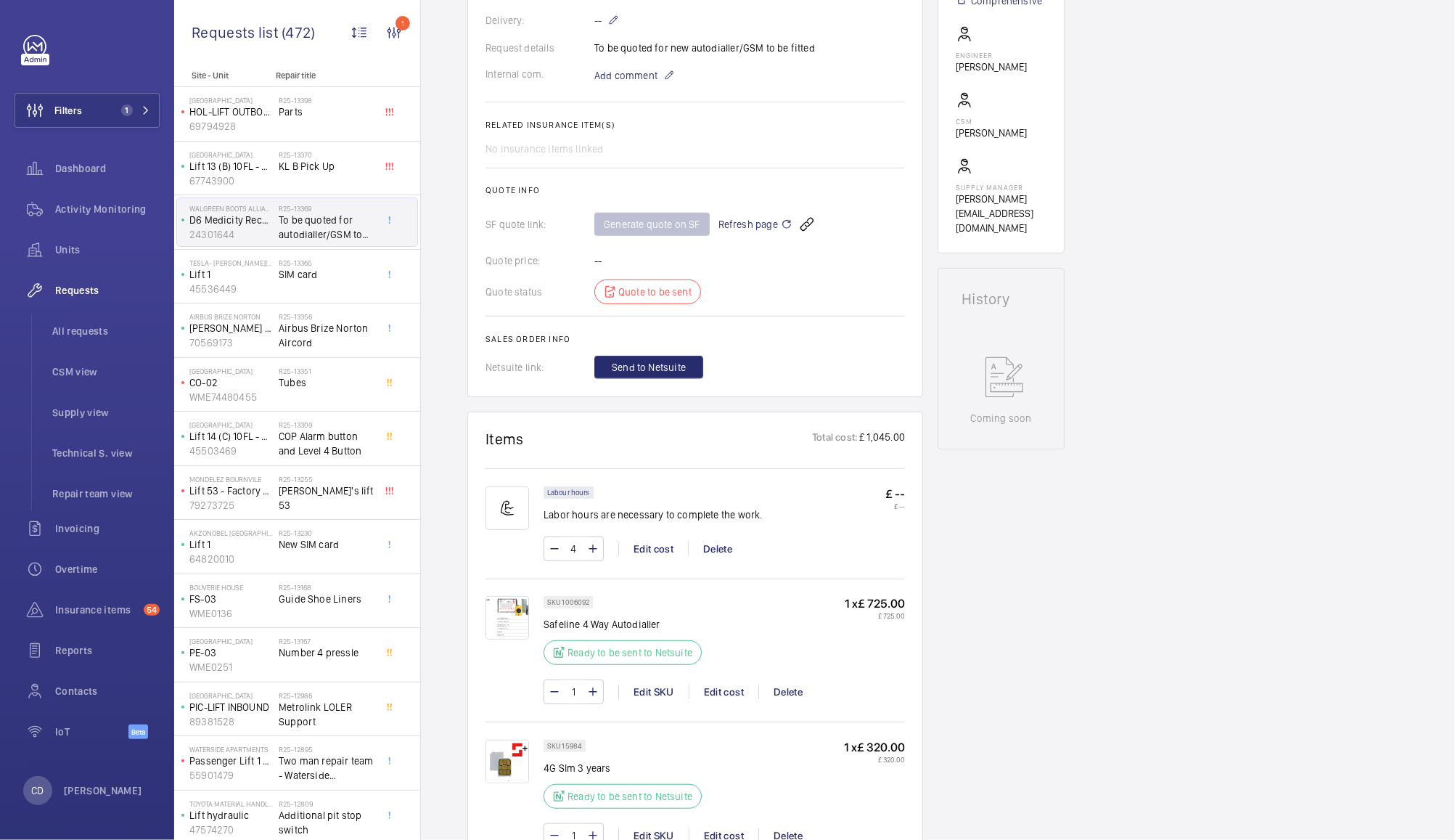
click at [746, 227] on span "Refresh page" at bounding box center [756, 224] width 74 height 18
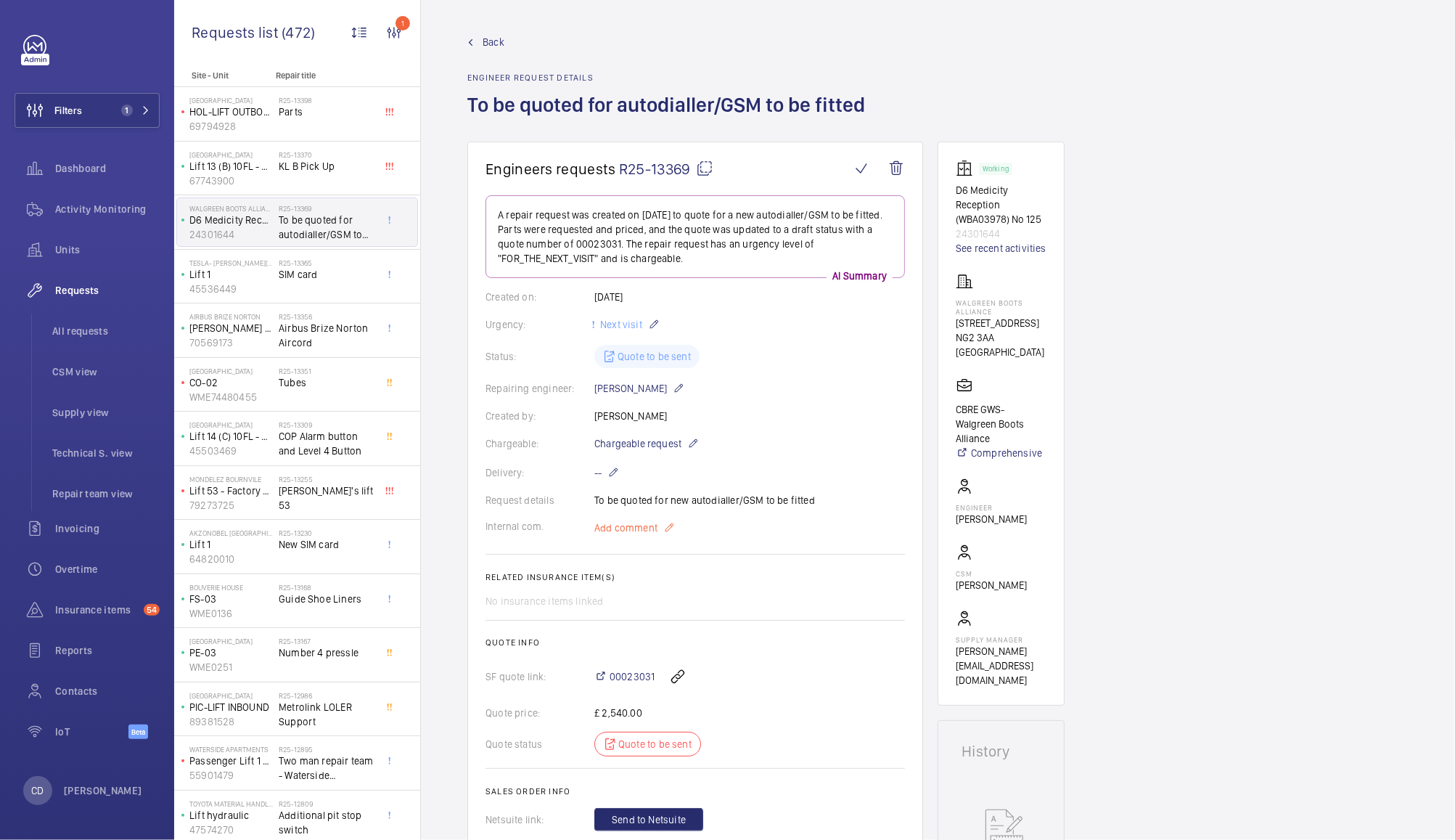
click at [630, 525] on span "Add comment" at bounding box center [626, 527] width 63 height 15
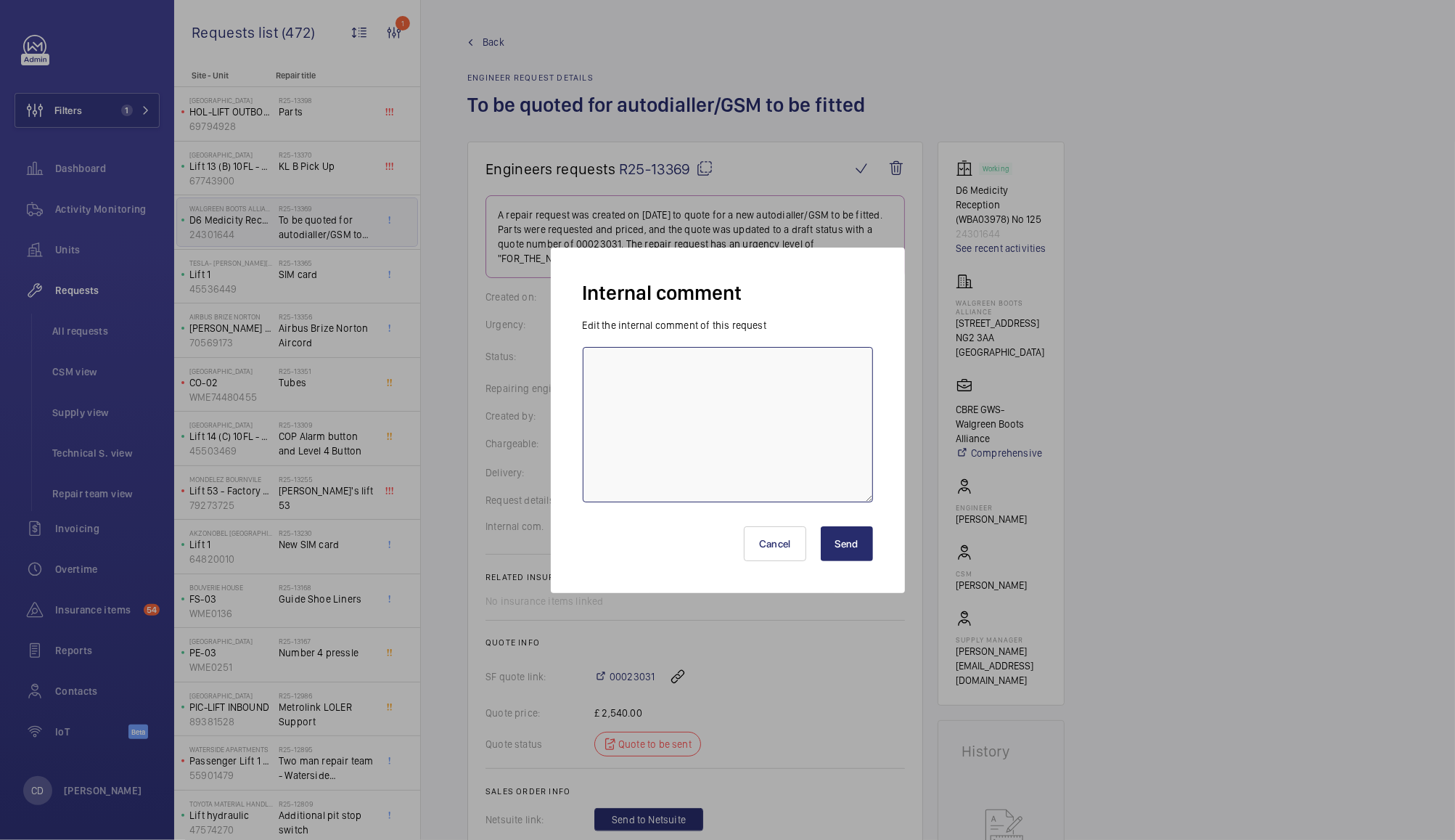
click at [753, 445] on textarea at bounding box center [728, 425] width 290 height 155
type textarea "Can Safeline fit?"
click at [849, 547] on button "Send" at bounding box center [847, 543] width 52 height 35
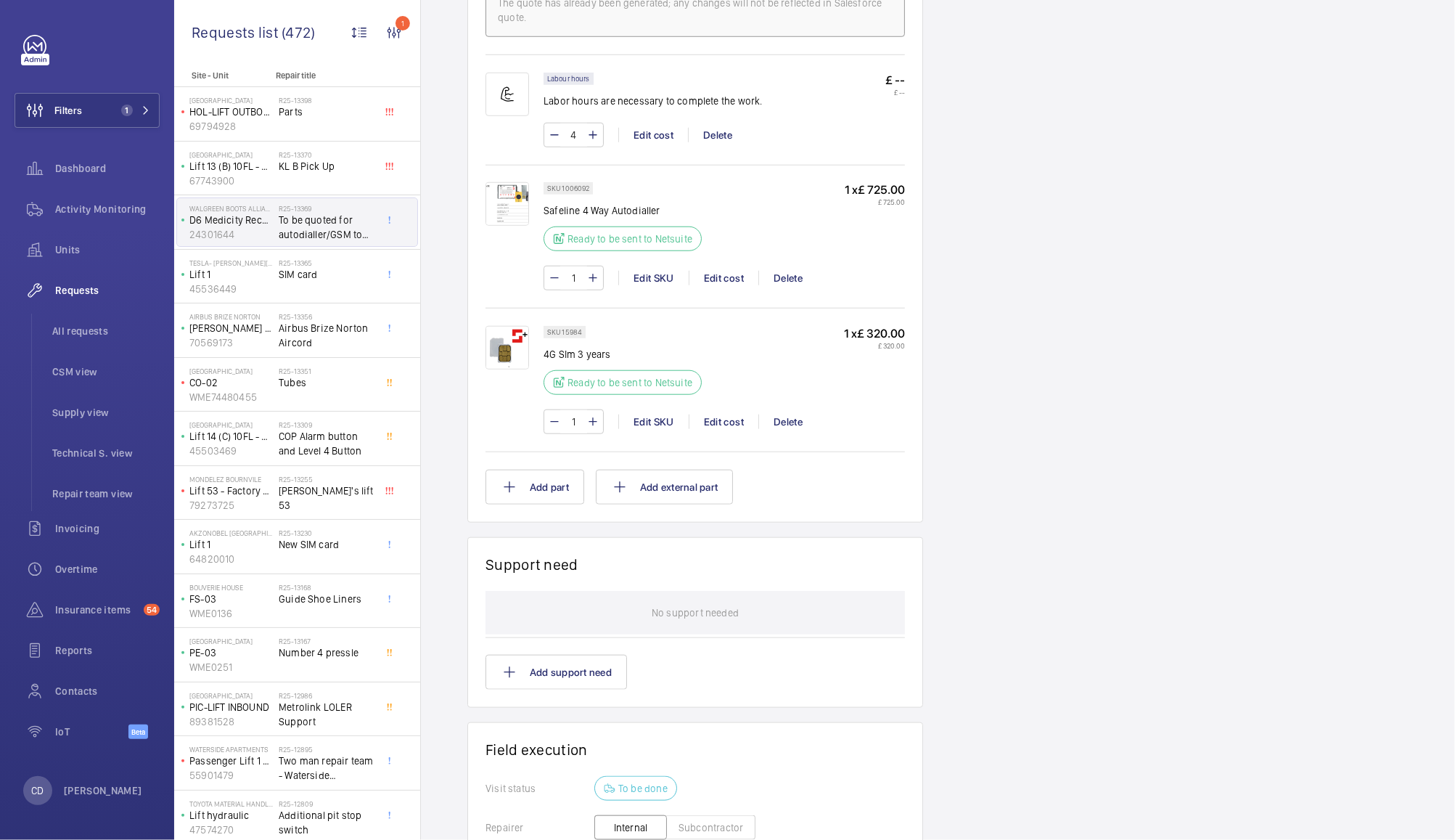
scroll to position [932, 0]
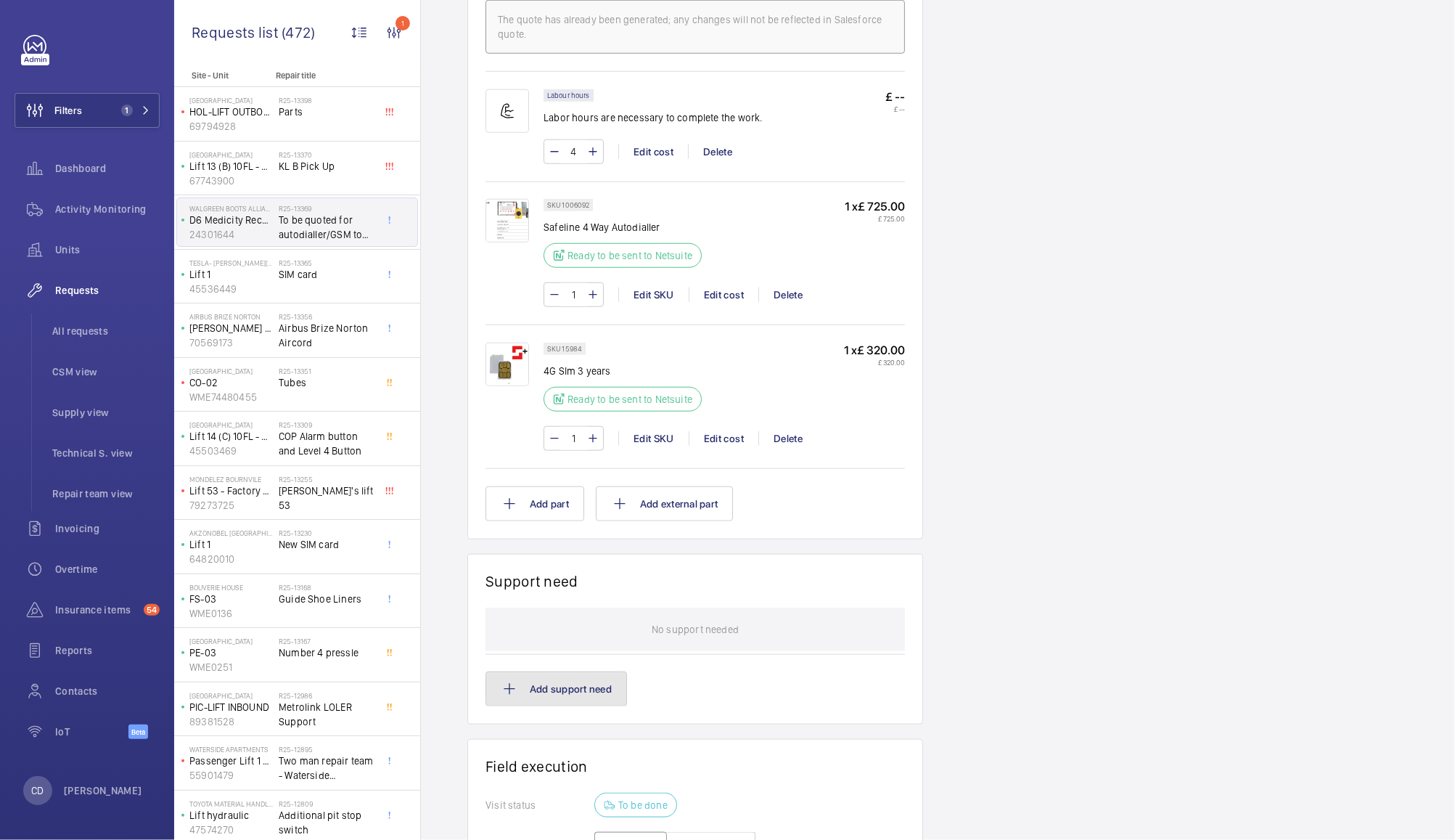
click at [596, 681] on button "Add support need" at bounding box center [556, 688] width 141 height 35
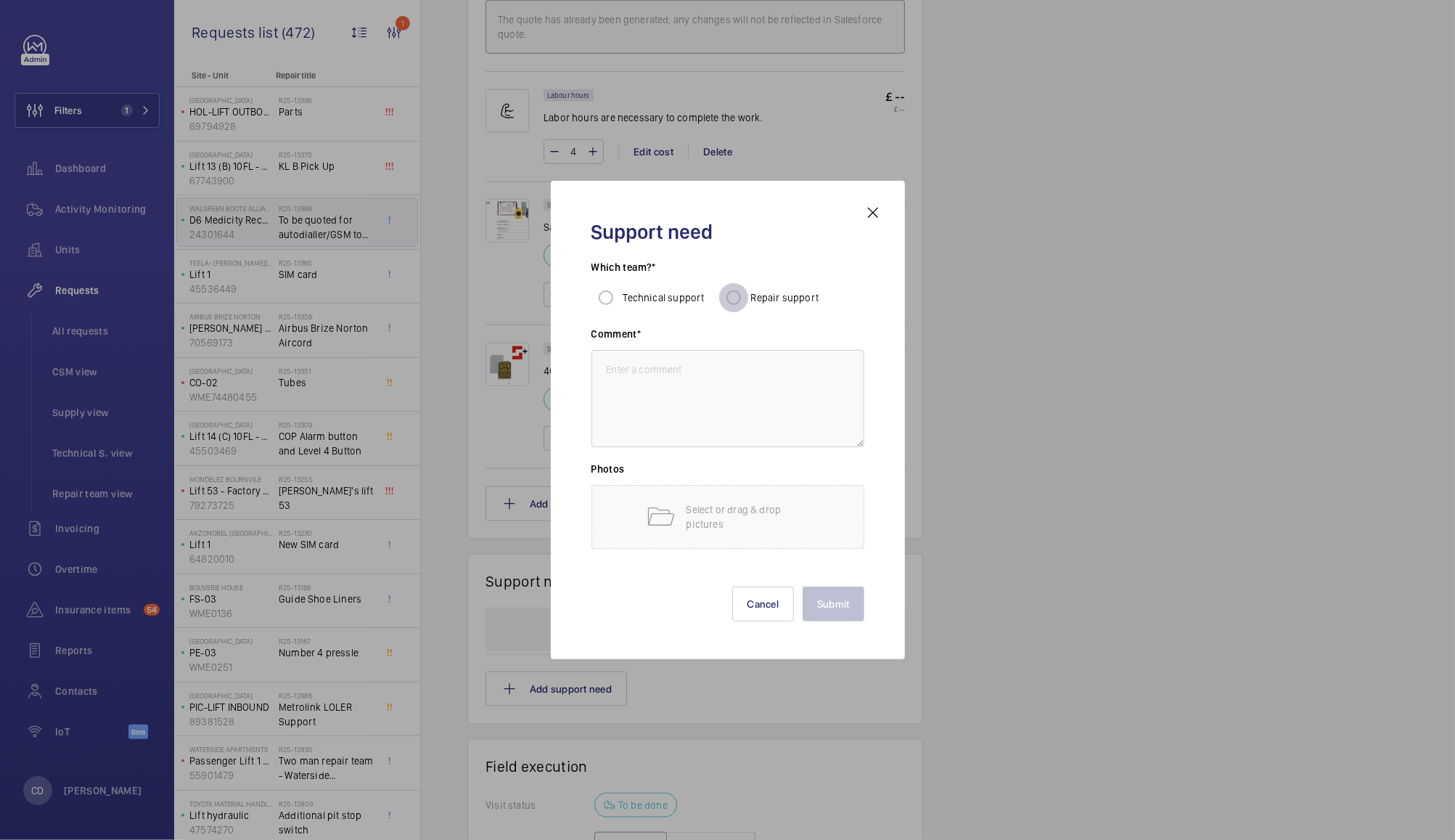
click at [736, 299] on input "Repair support" at bounding box center [734, 298] width 29 height 29
radio input "true"
click at [800, 405] on textarea at bounding box center [727, 399] width 273 height 98
type textarea "R"
type textarea "S"
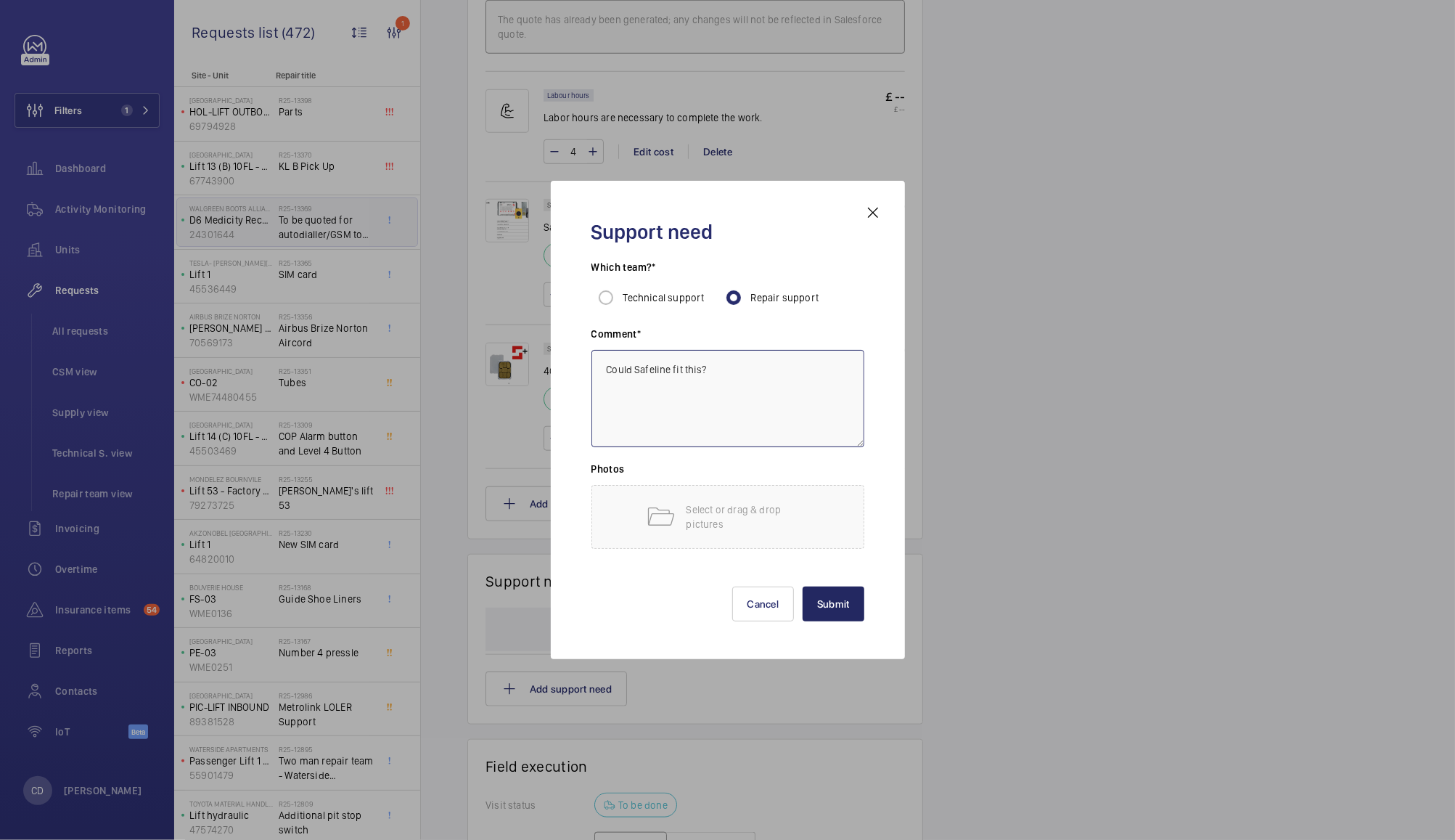
type textarea "Could Safeline fit this?"
click at [836, 601] on button "Submit" at bounding box center [834, 604] width 61 height 35
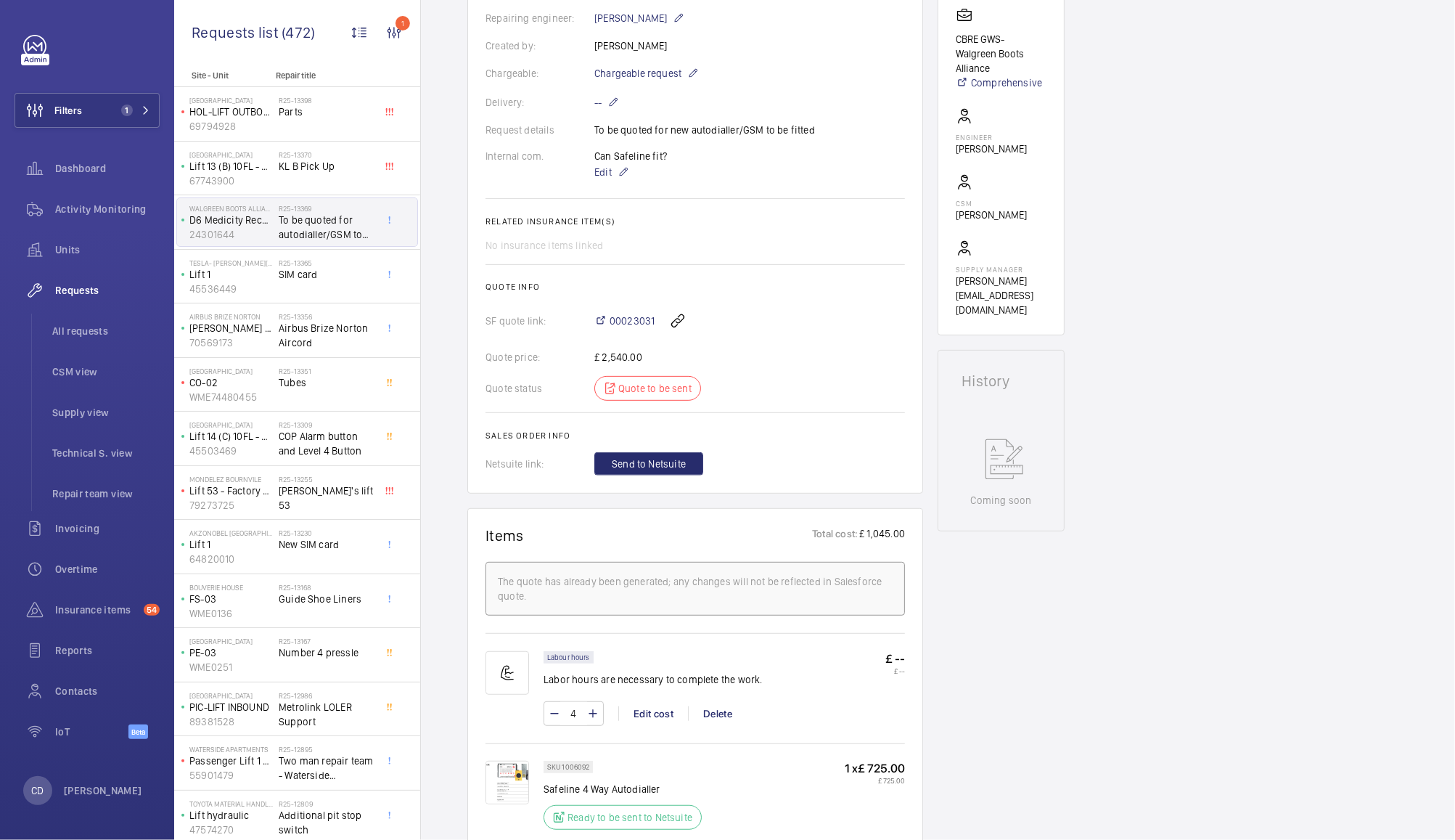
scroll to position [358, 0]
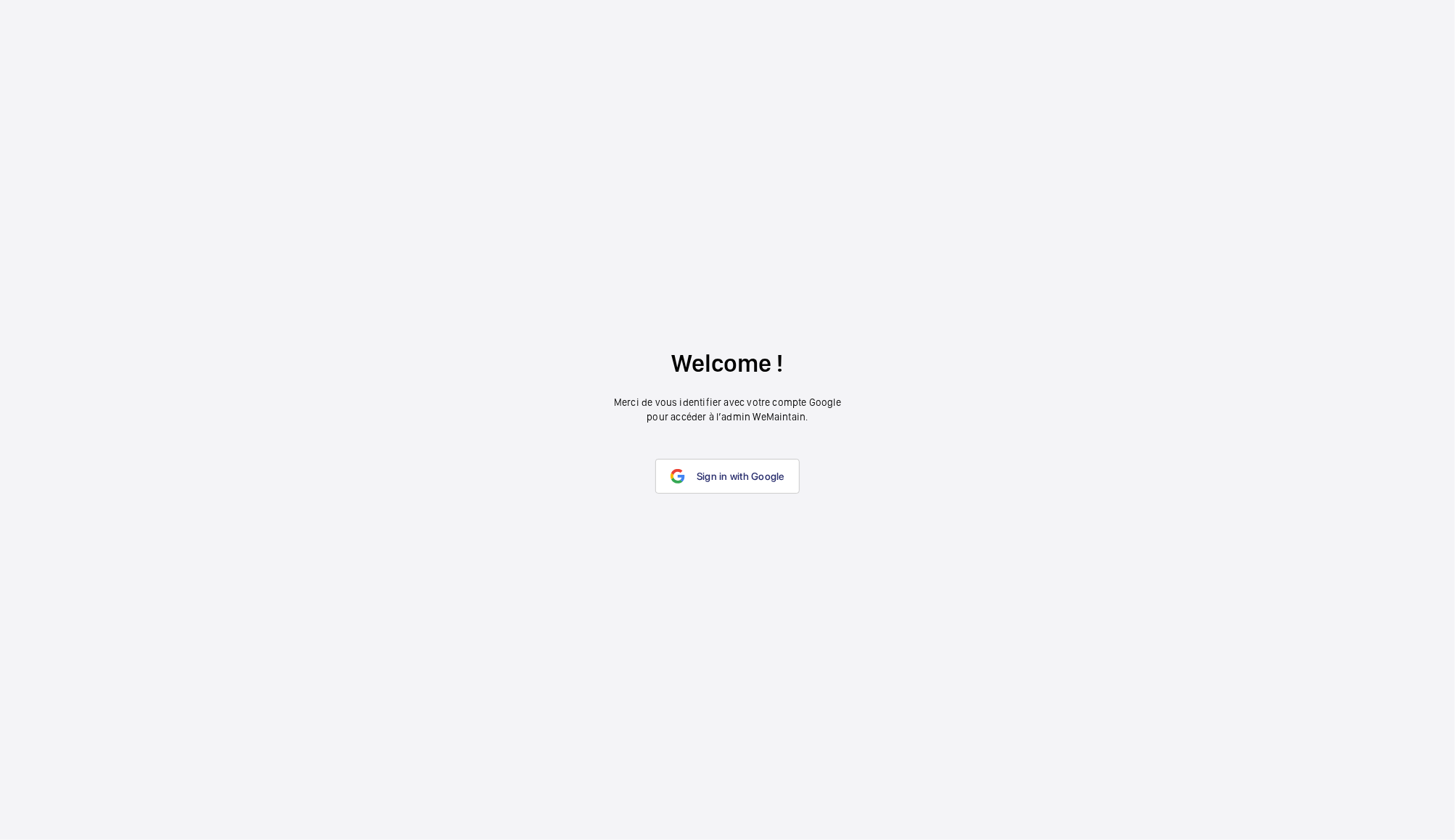
click at [753, 476] on span "Sign in with Google" at bounding box center [741, 476] width 88 height 12
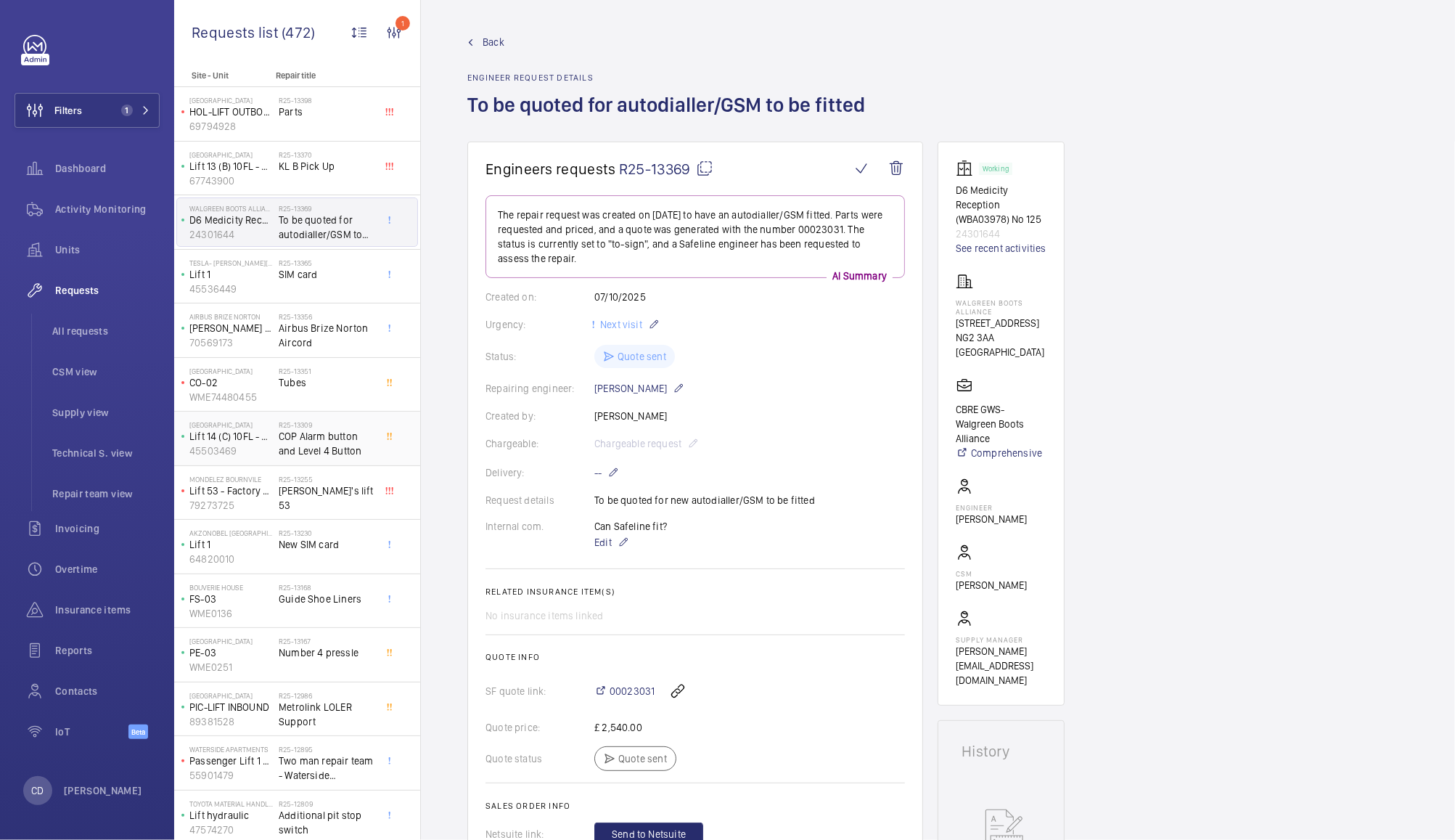
click at [326, 451] on span "COP Alarm button and Level 4 Button" at bounding box center [326, 444] width 96 height 29
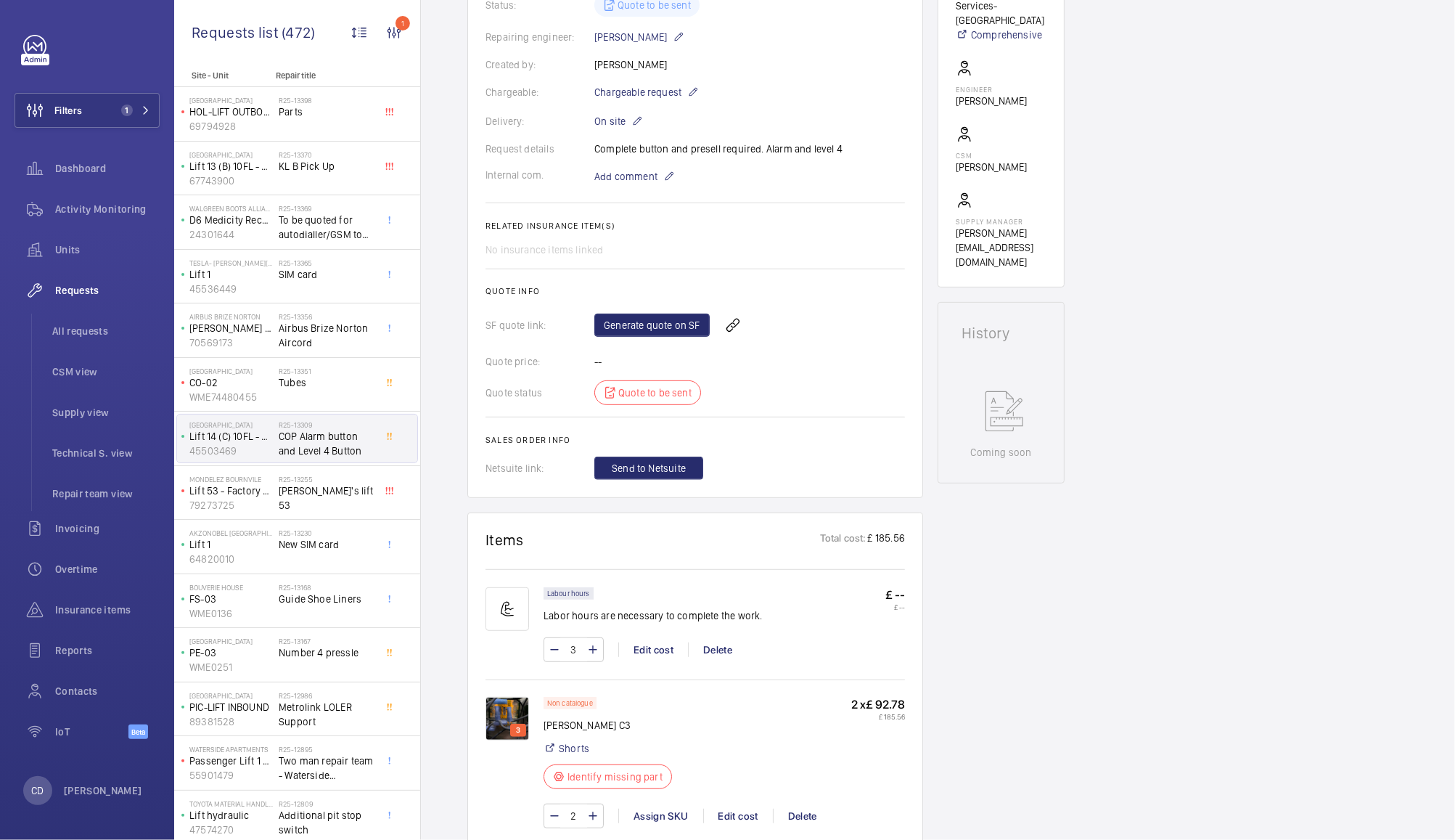
scroll to position [365, 0]
click at [648, 323] on link "Generate quote on SF" at bounding box center [652, 326] width 115 height 23
